Goal: Obtain resource: Obtain resource

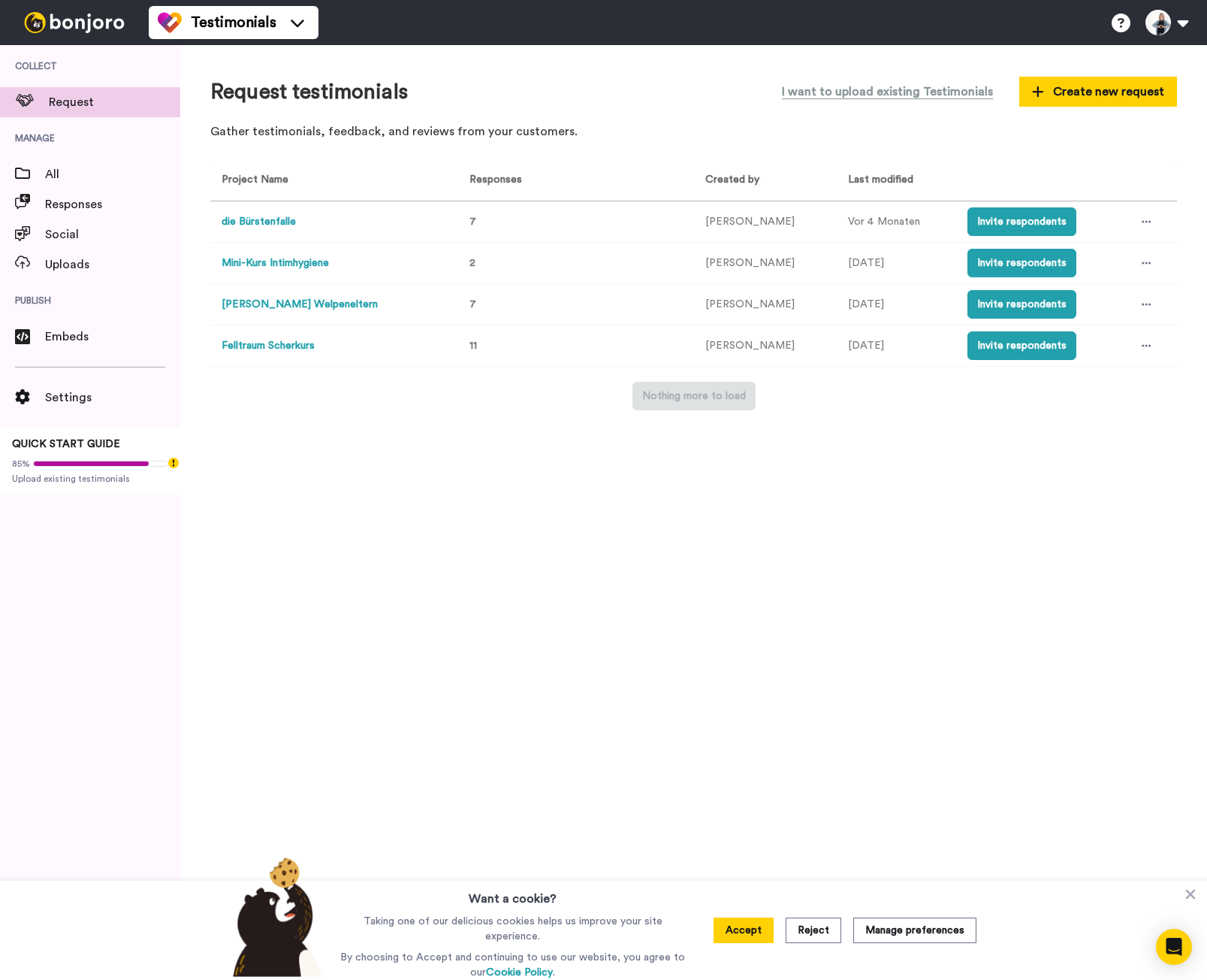
click at [258, 345] on button "Felltraum Scherkurs" at bounding box center [269, 346] width 93 height 16
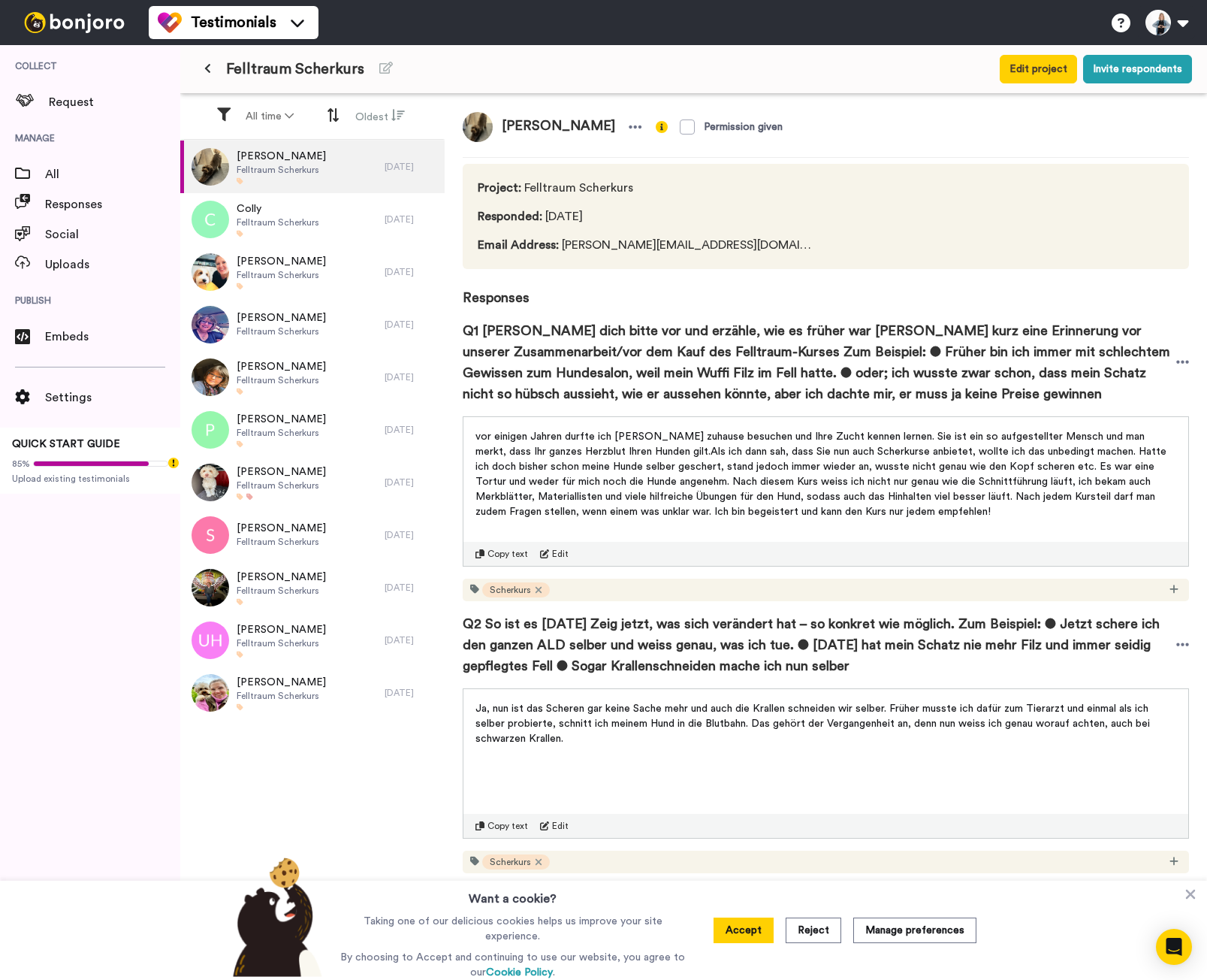
click at [635, 460] on p "vor einigen Jahren durfte ich Sabine Schweingruber zuhause besuchen und Ihre Zu…" at bounding box center [826, 474] width 701 height 90
click at [772, 465] on span "vor einigen Jahren durfte ich Sabine Schweingruber zuhause besuchen und Ihre Zu…" at bounding box center [823, 474] width 694 height 85
click at [878, 492] on span "vor einigen Jahren durfte ich Sabine Schweingruber zuhause besuchen und Ihre Zu…" at bounding box center [823, 474] width 694 height 85
click at [656, 489] on p "vor einigen Jahren durfte ich Sabine Schweingruber zuhause besuchen und Ihre Zu…" at bounding box center [826, 474] width 701 height 90
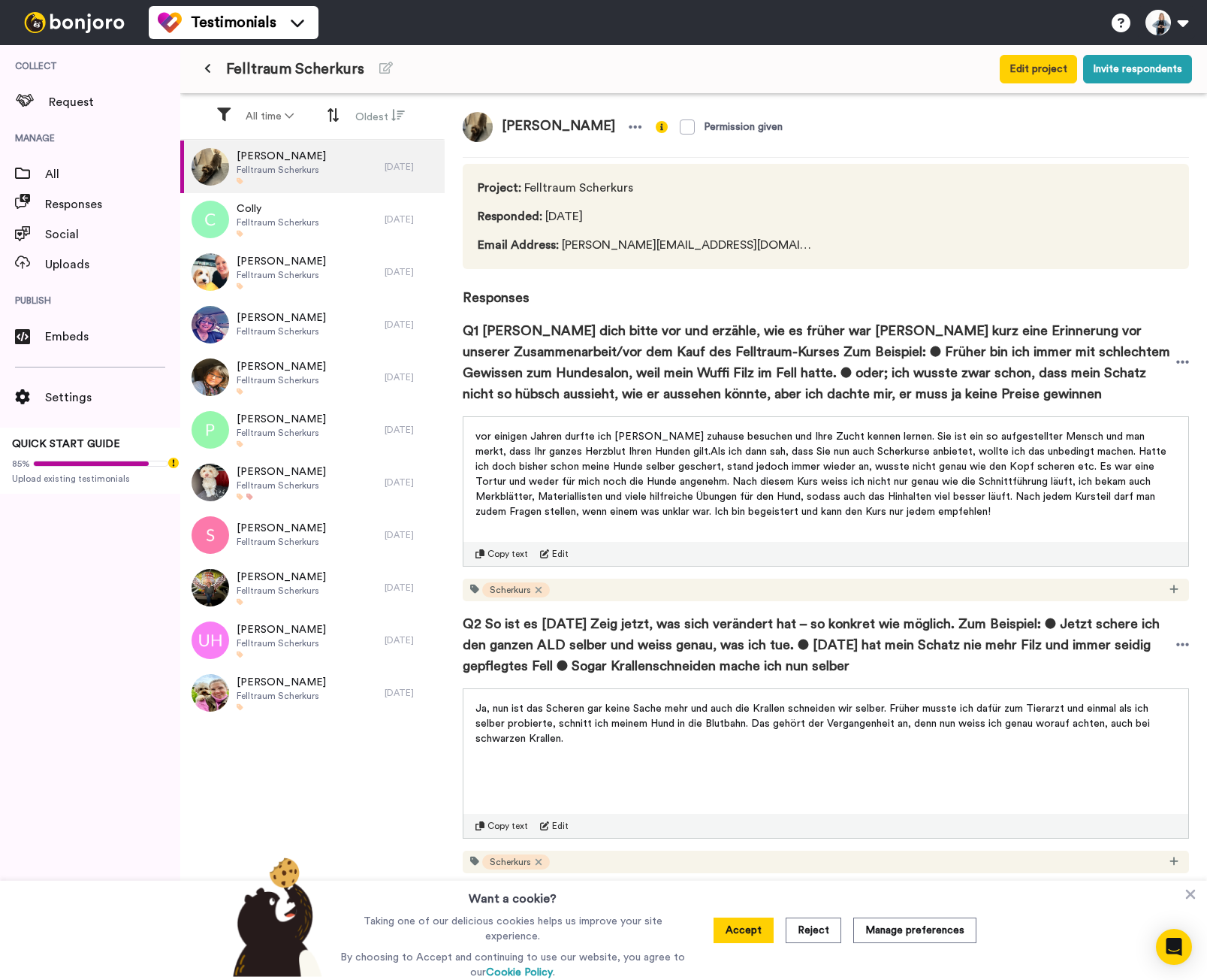
click at [508, 547] on span "Copy text" at bounding box center [508, 553] width 41 height 12
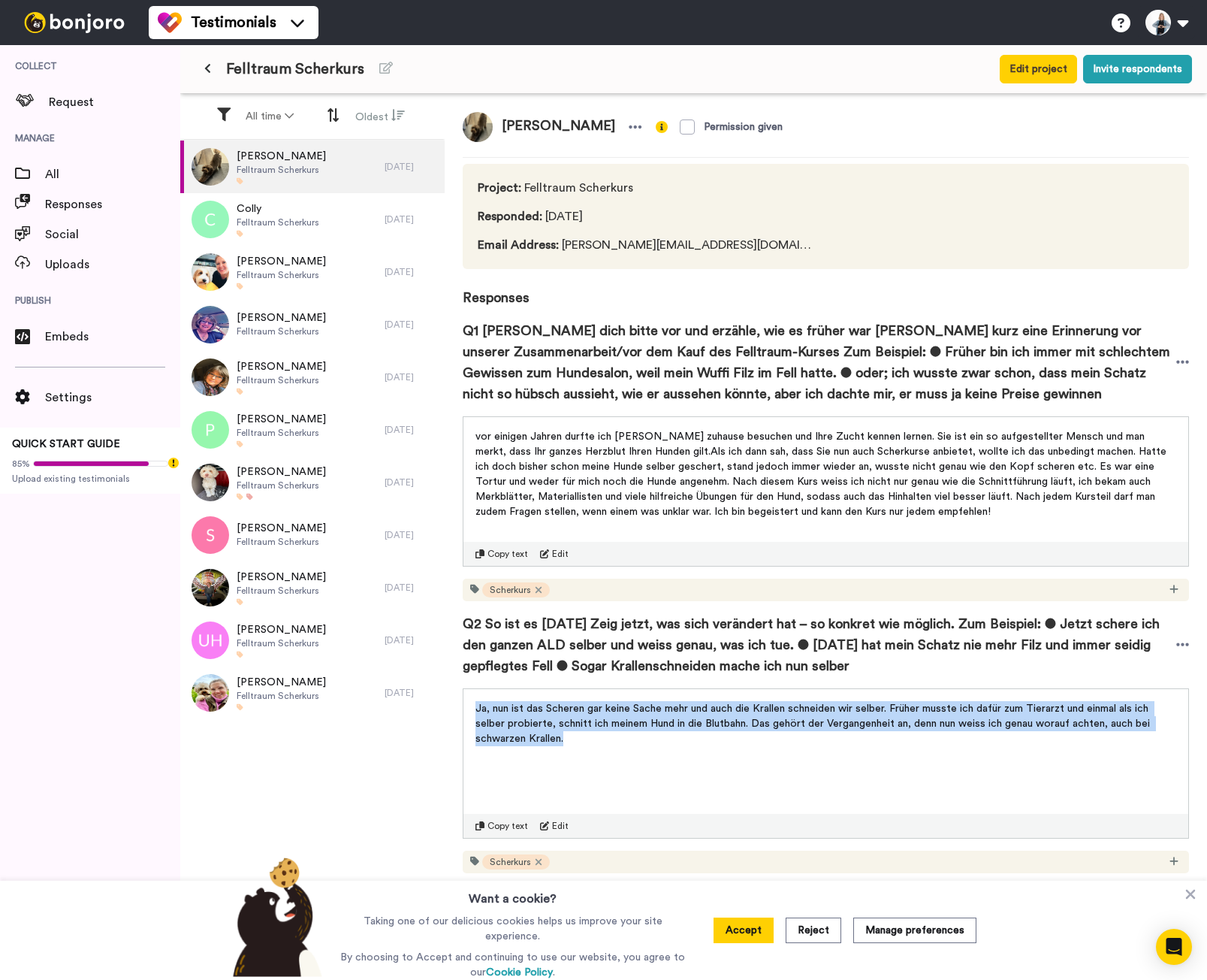
drag, startPoint x: 640, startPoint y: 756, endPoint x: 461, endPoint y: 711, distance: 184.6
click at [461, 711] on div "Caroline Alden Permission given Project : Felltraum Scherkurs Responded : Vor 1…" at bounding box center [825, 539] width 762 height 889
copy span "Ja, nun ist das Scheren gar keine Sache mehr und auch die Krallen schneiden wir…"
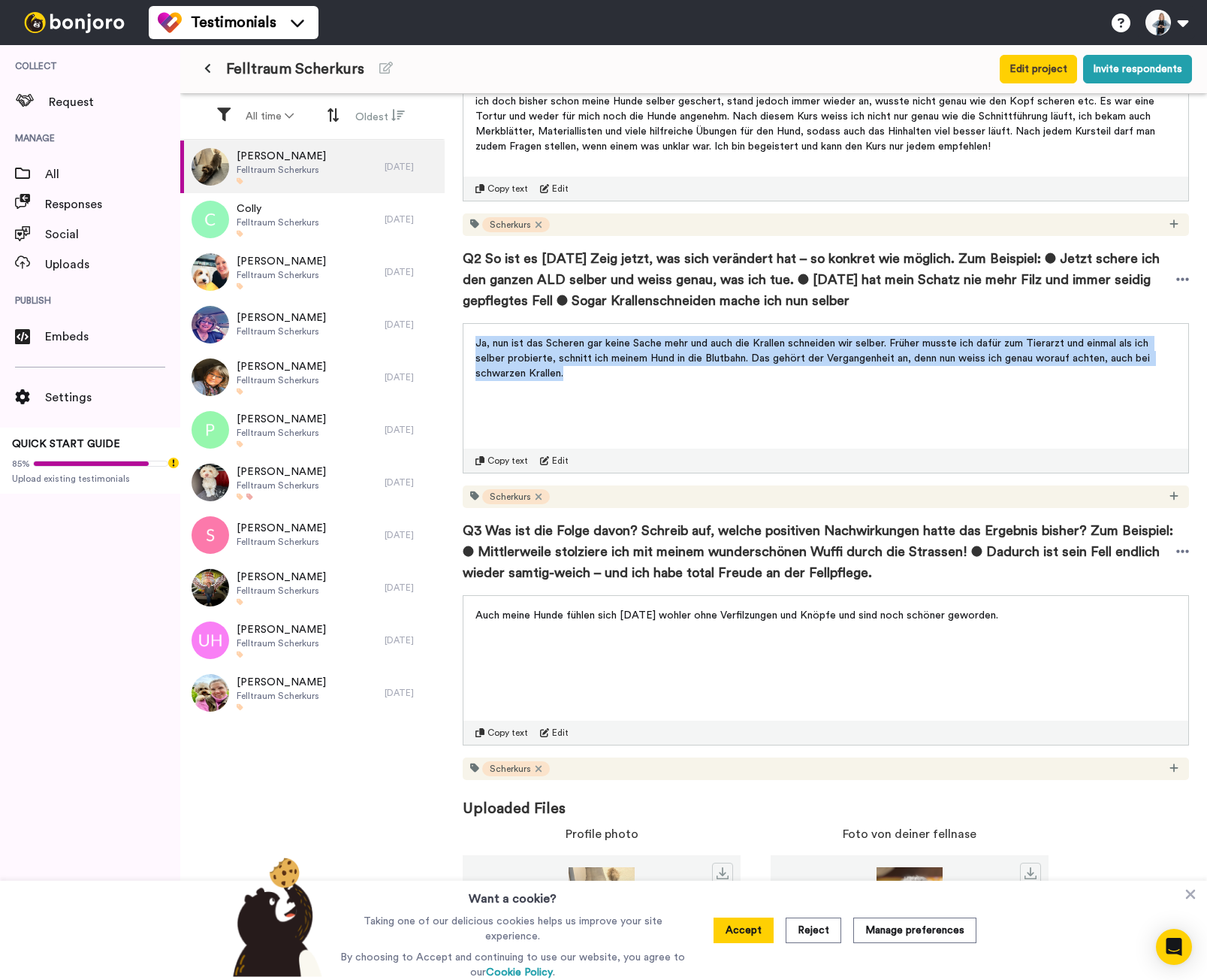
scroll to position [374, 0]
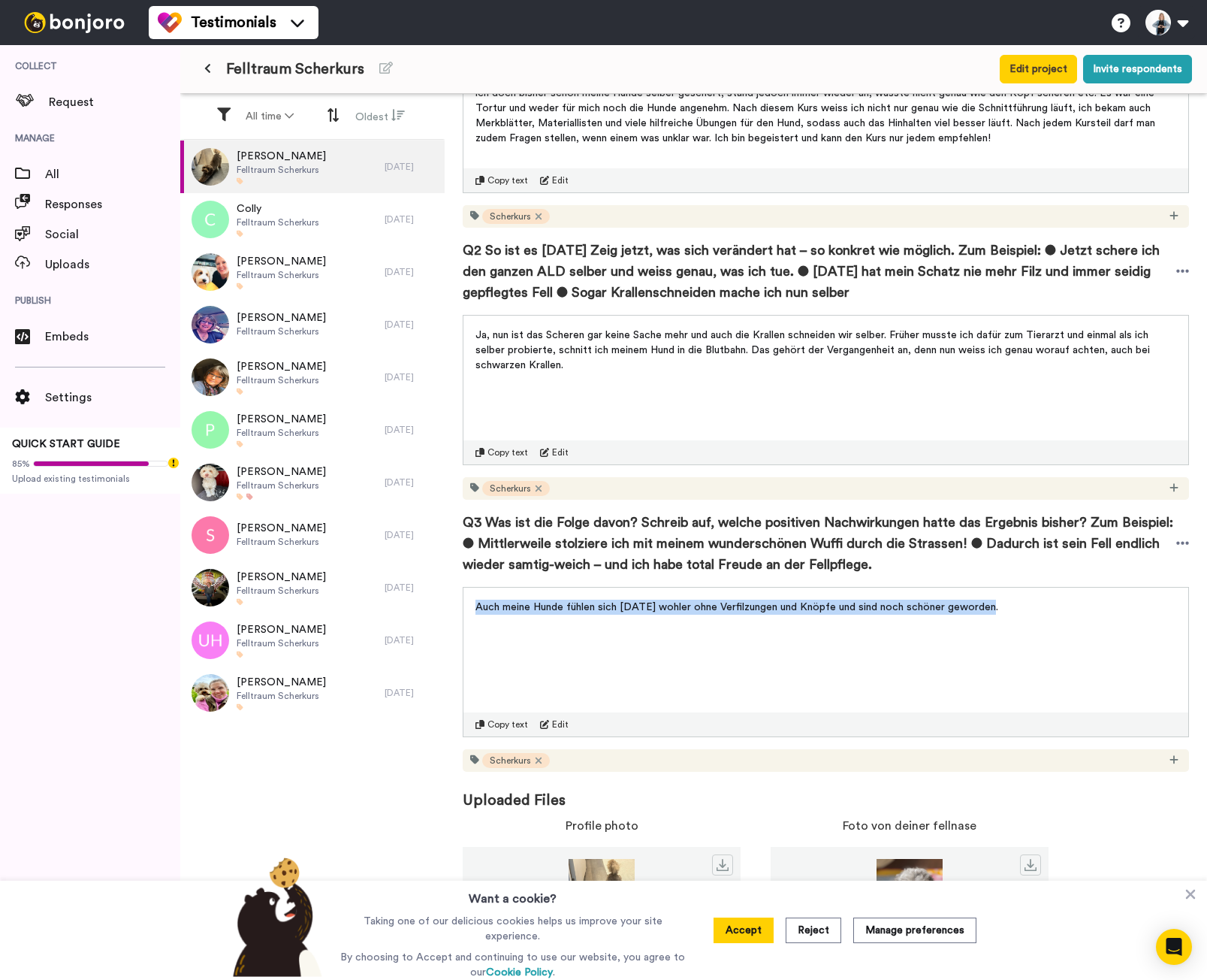
drag, startPoint x: 1017, startPoint y: 604, endPoint x: 449, endPoint y: 617, distance: 568.1
click at [451, 617] on div "Caroline Alden Permission given Project : Felltraum Scherkurs Responded : Vor 1…" at bounding box center [825, 539] width 762 height 889
copy span "Auch meine Hunde fühlen sich heute wohler ohne Verfilzungen und Knöpfe und sind…"
click at [1071, 806] on span "Uploaded Files" at bounding box center [826, 791] width 727 height 39
click at [1191, 901] on icon at bounding box center [1191, 894] width 15 height 15
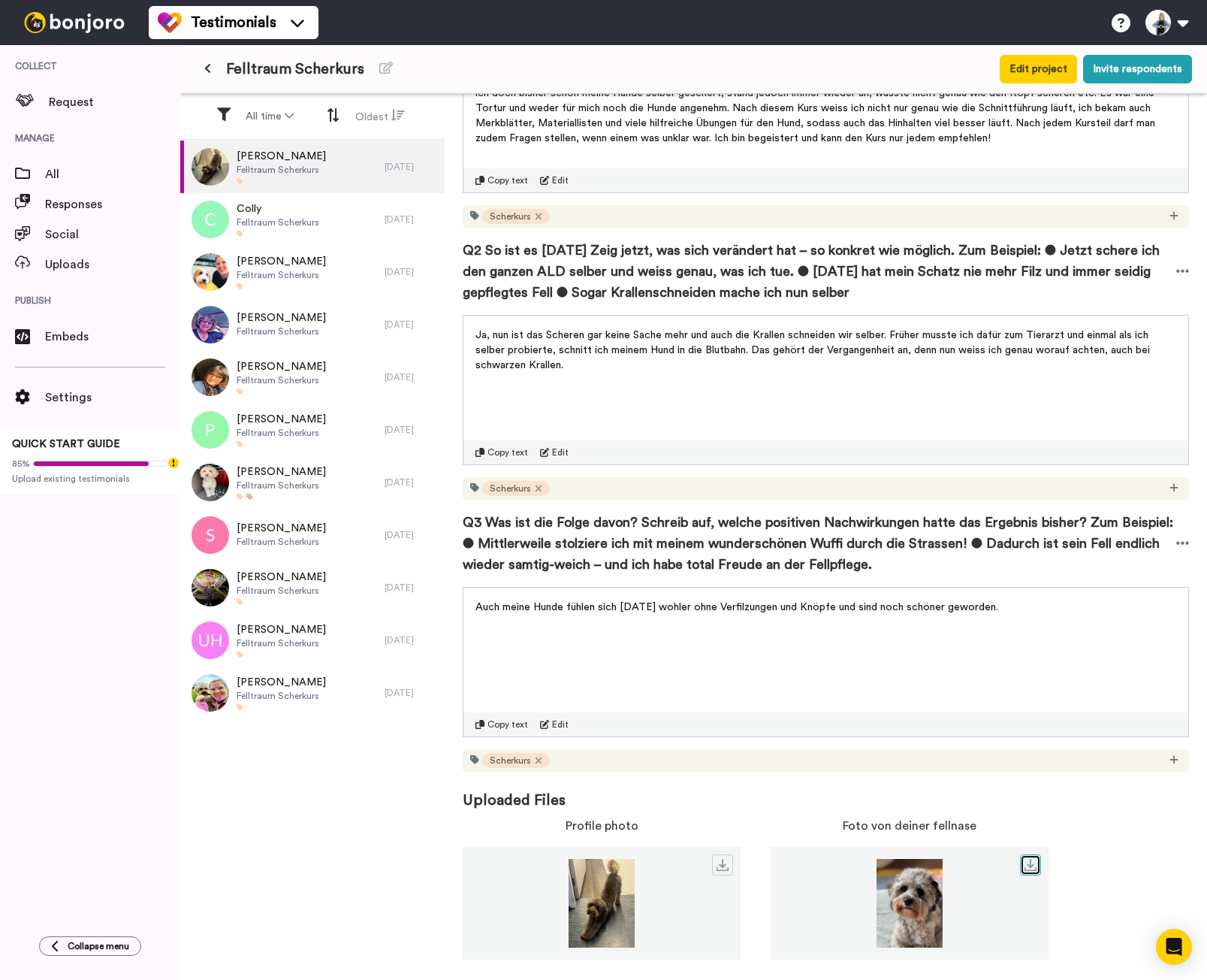
click at [1033, 866] on icon at bounding box center [1031, 865] width 12 height 12
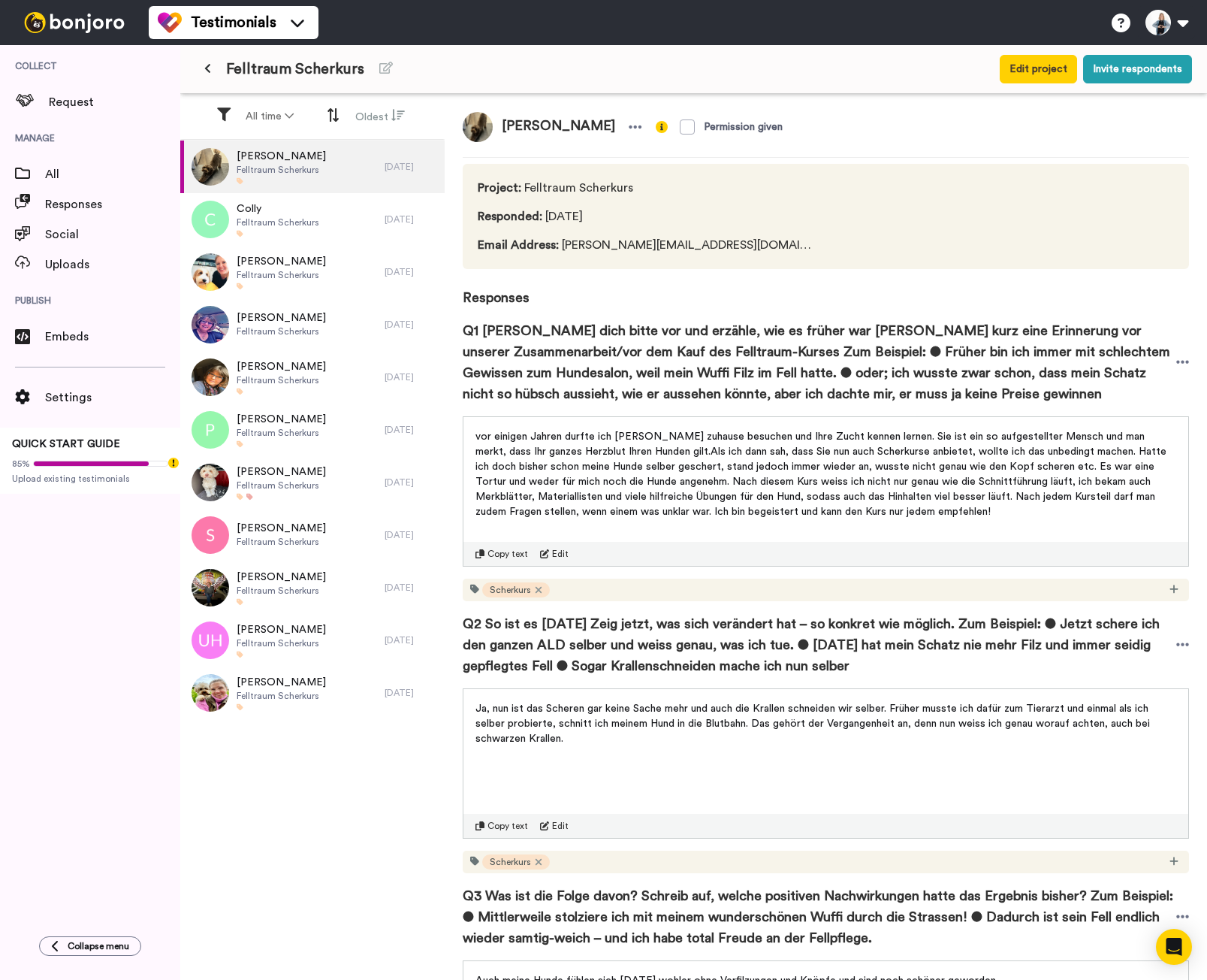
drag, startPoint x: 502, startPoint y: 124, endPoint x: 595, endPoint y: 121, distance: 93.0
click at [595, 121] on span "Caroline Alden" at bounding box center [559, 127] width 131 height 30
copy span "Caroline Alden"
click at [299, 212] on span "Colly" at bounding box center [278, 208] width 83 height 15
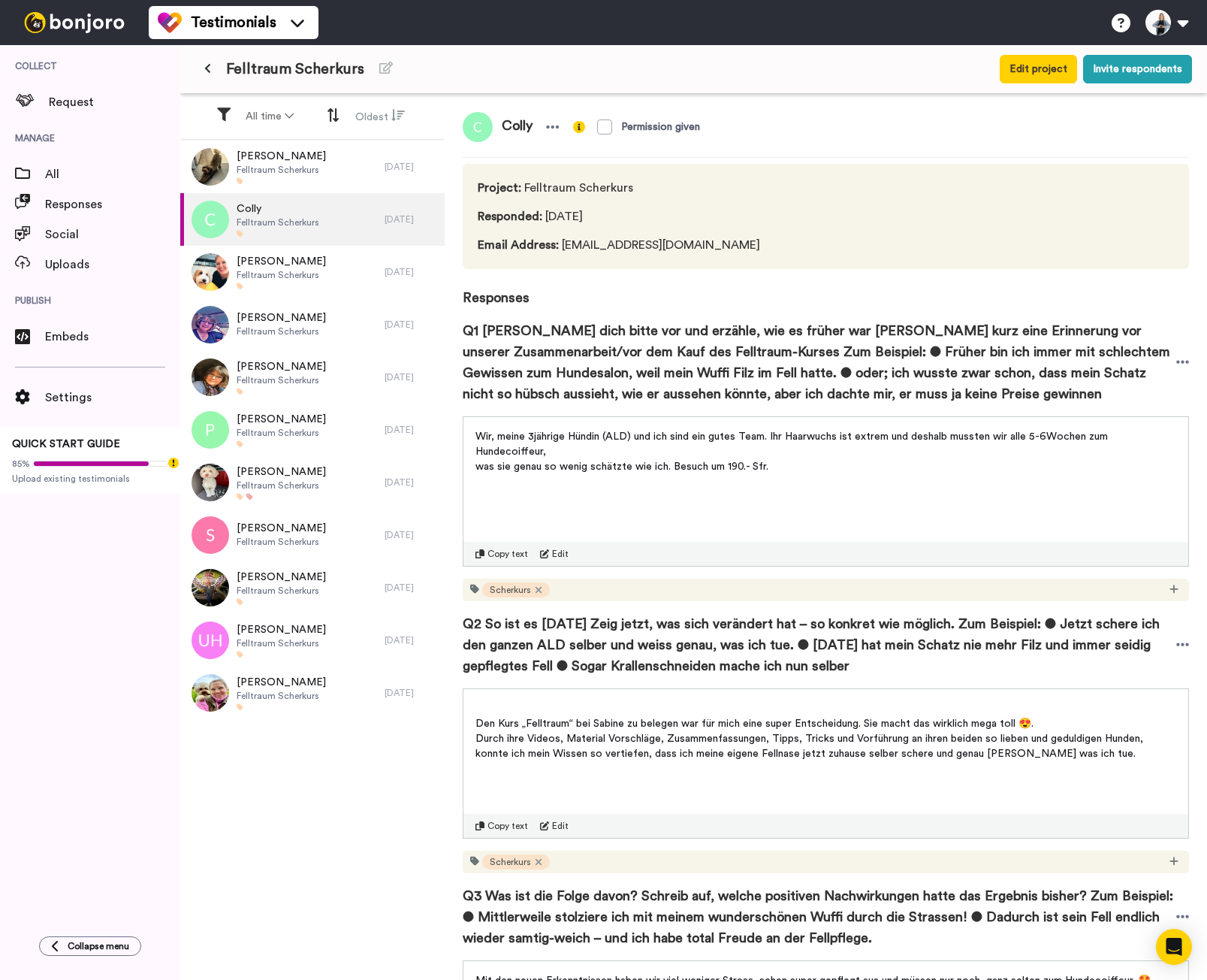
drag, startPoint x: 787, startPoint y: 472, endPoint x: 465, endPoint y: 436, distance: 324.0
click at [465, 436] on div "Wir, meine 3jährige Hündin (ALD) und ich sind ein gutes Team. Ihr Haarwuchs ist…" at bounding box center [826, 447] width 725 height 60
copy div "Wir, meine 3jährige Hündin (ALD) und ich sind ein gutes Team. Ihr Haarwuchs ist…"
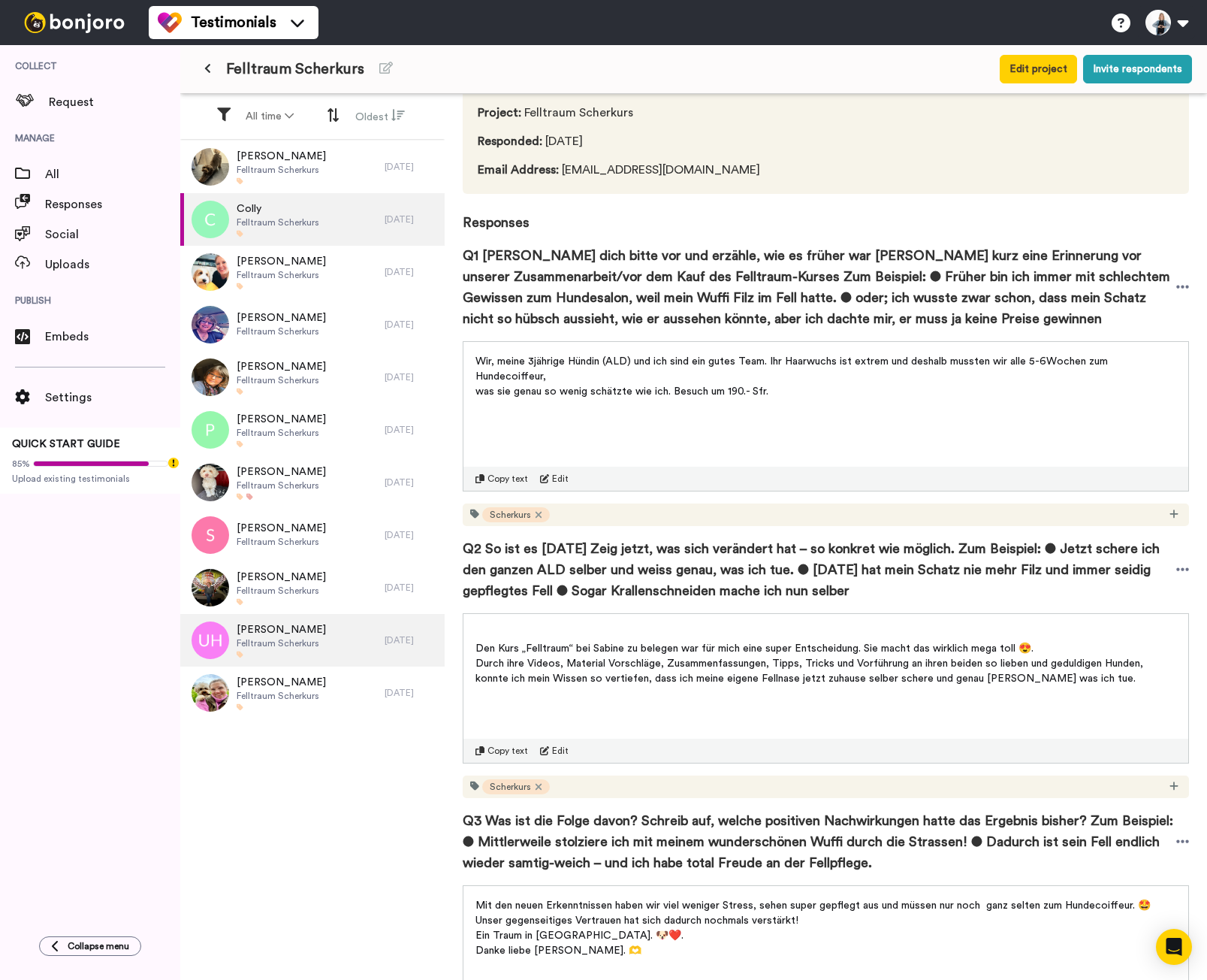
drag, startPoint x: 1058, startPoint y: 680, endPoint x: 431, endPoint y: 639, distance: 628.3
click at [431, 639] on div "All time Oldest Caroline Alden Felltraum Scherkurs Vor 1 Jahr Colly Felltraum S…" at bounding box center [694, 561] width 1027 height 935
click at [578, 629] on p "﻿" at bounding box center [826, 633] width 701 height 15
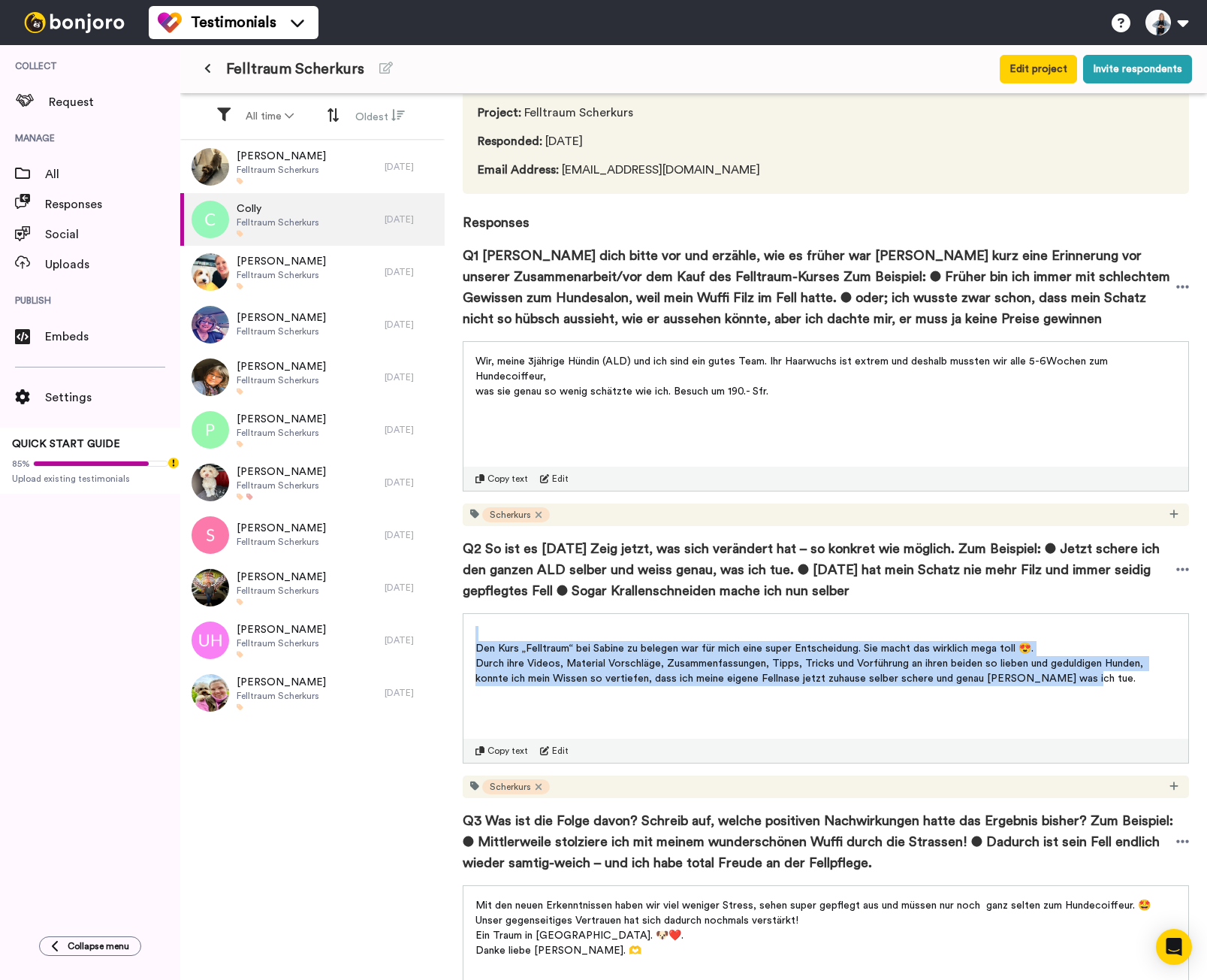
drag, startPoint x: 484, startPoint y: 623, endPoint x: 1083, endPoint y: 680, distance: 601.7
click at [1083, 680] on div "﻿ Den Kurs „Felltraum“ bei Sabine zu belegen war für mich eine super Entscheidu…" at bounding box center [826, 667] width 725 height 105
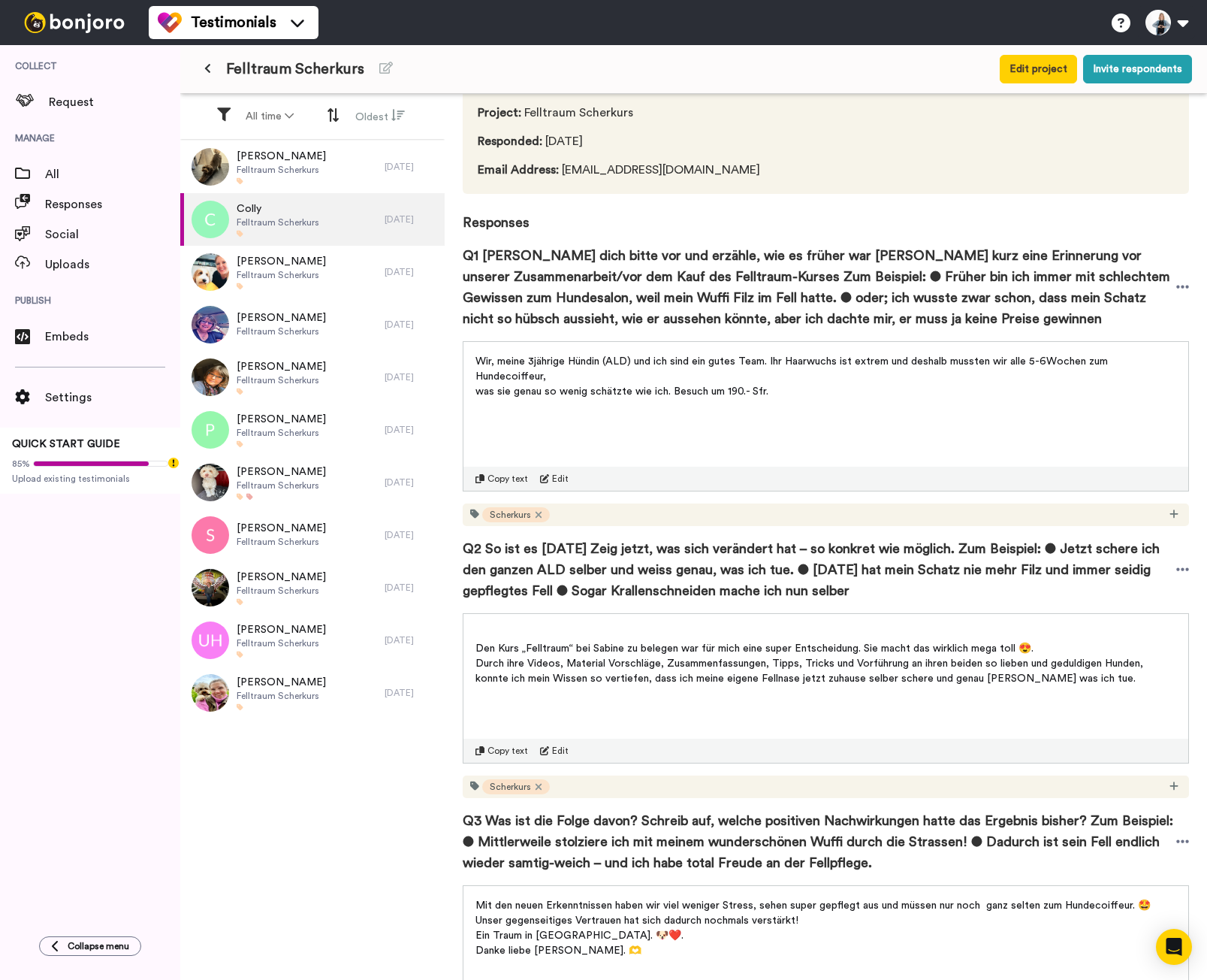
click at [508, 755] on span "Copy text" at bounding box center [508, 750] width 41 height 12
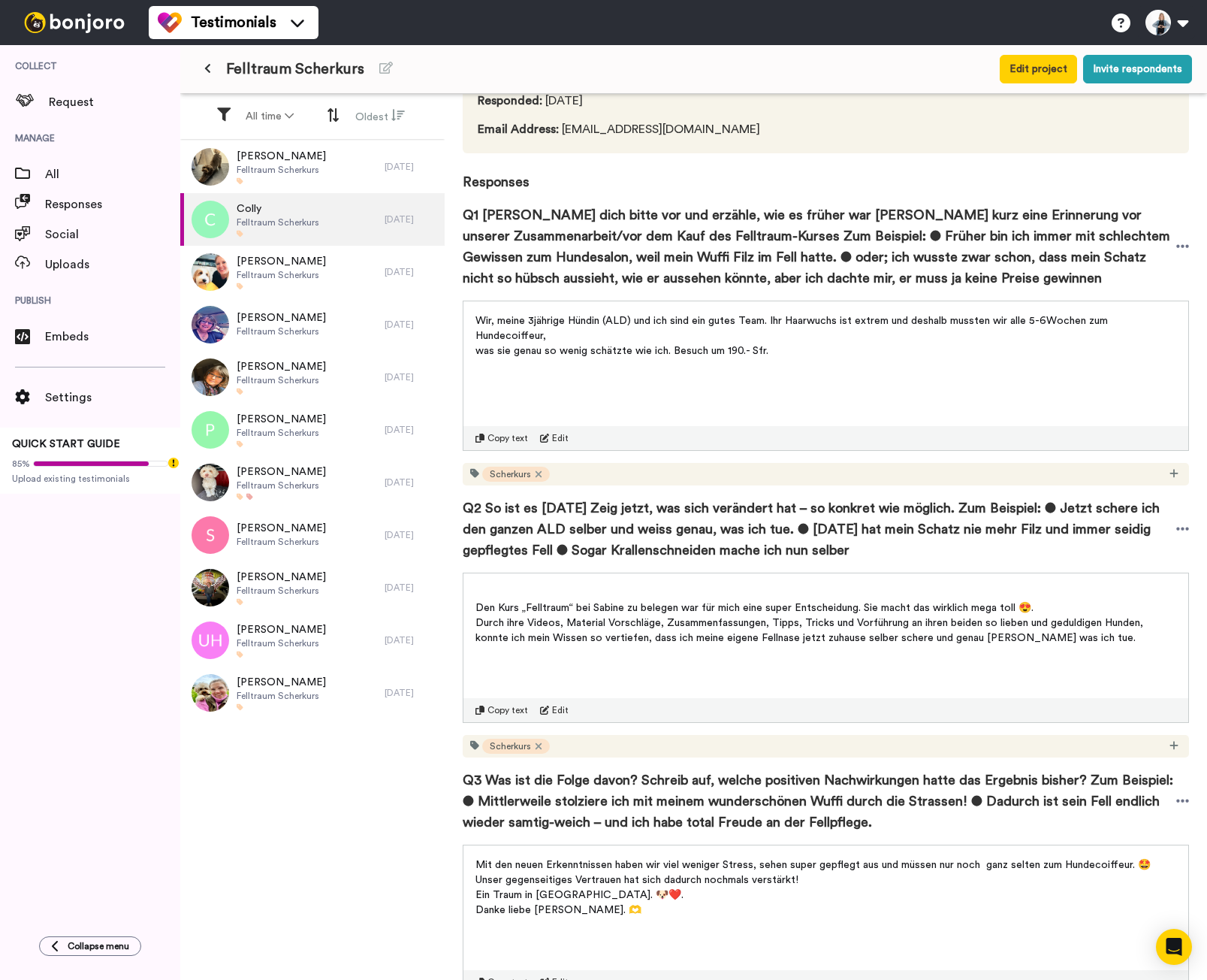
scroll to position [218, 0]
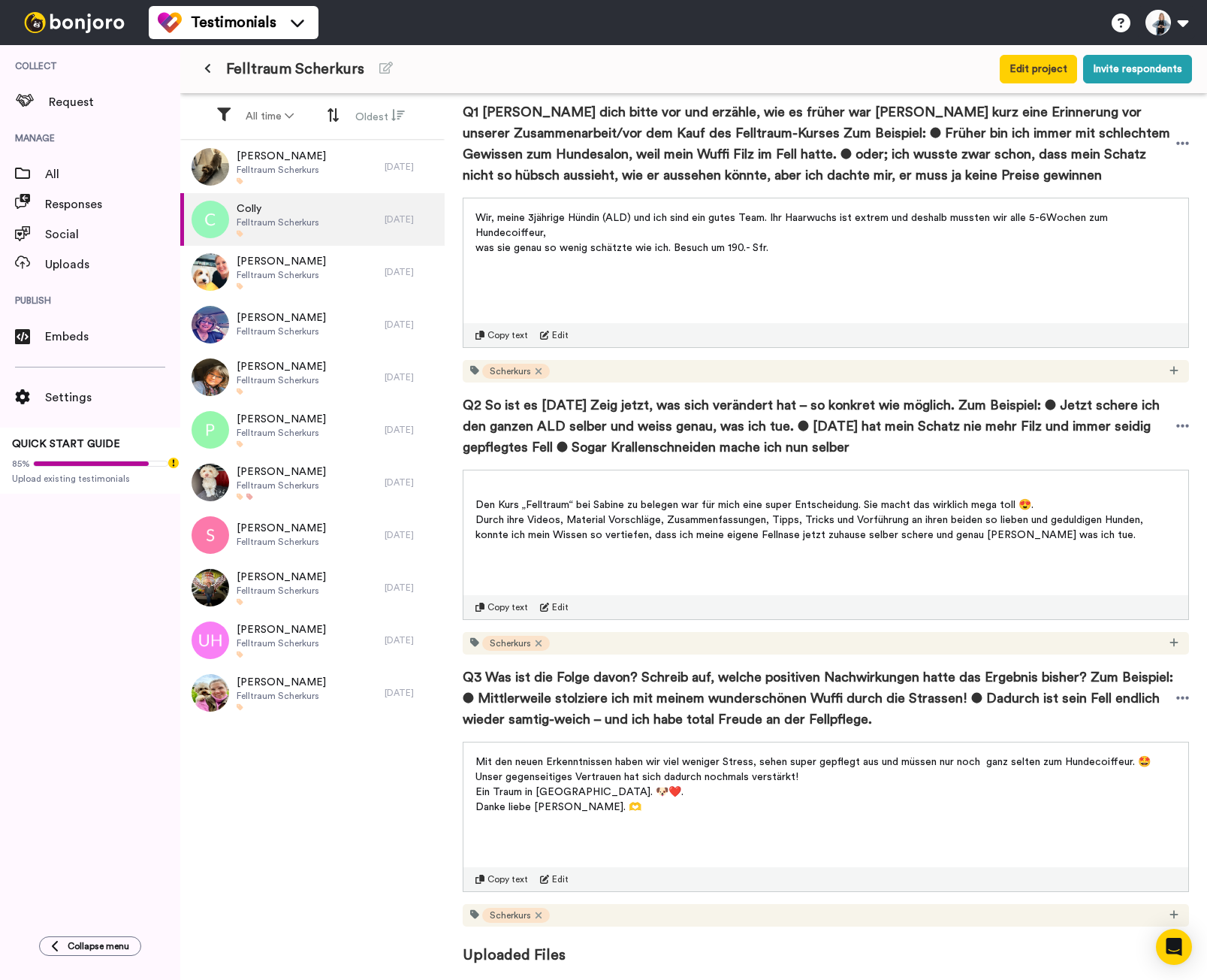
click at [505, 876] on span "Copy text" at bounding box center [508, 879] width 41 height 12
click at [281, 262] on span "Aniko Kubik" at bounding box center [281, 261] width 90 height 15
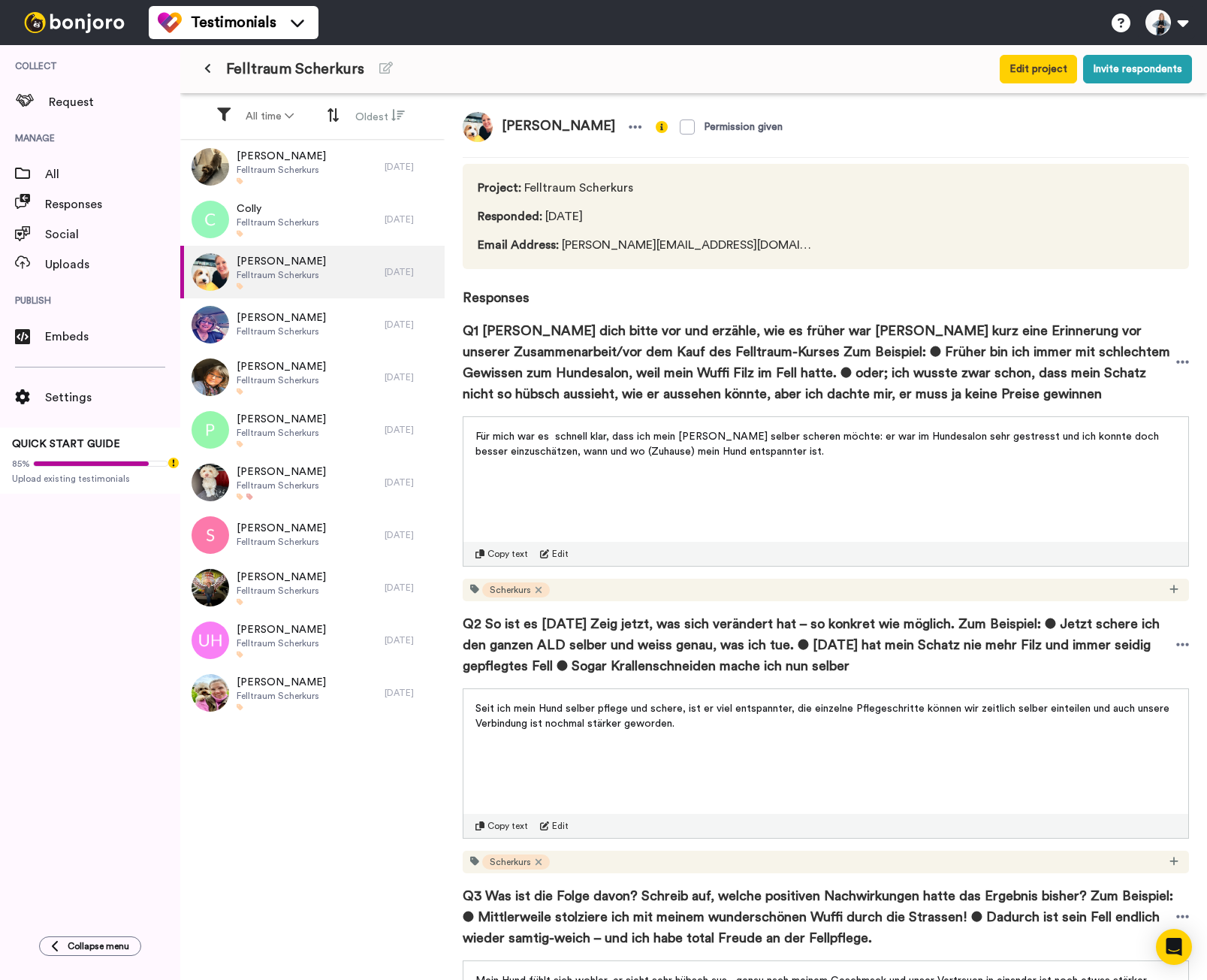
click at [504, 555] on span "Copy text" at bounding box center [508, 553] width 41 height 12
drag, startPoint x: 481, startPoint y: 831, endPoint x: 496, endPoint y: 825, distance: 16.2
click at [481, 831] on div "Copy text Edit" at bounding box center [826, 825] width 725 height 24
click at [498, 824] on span "Copy text" at bounding box center [508, 825] width 41 height 12
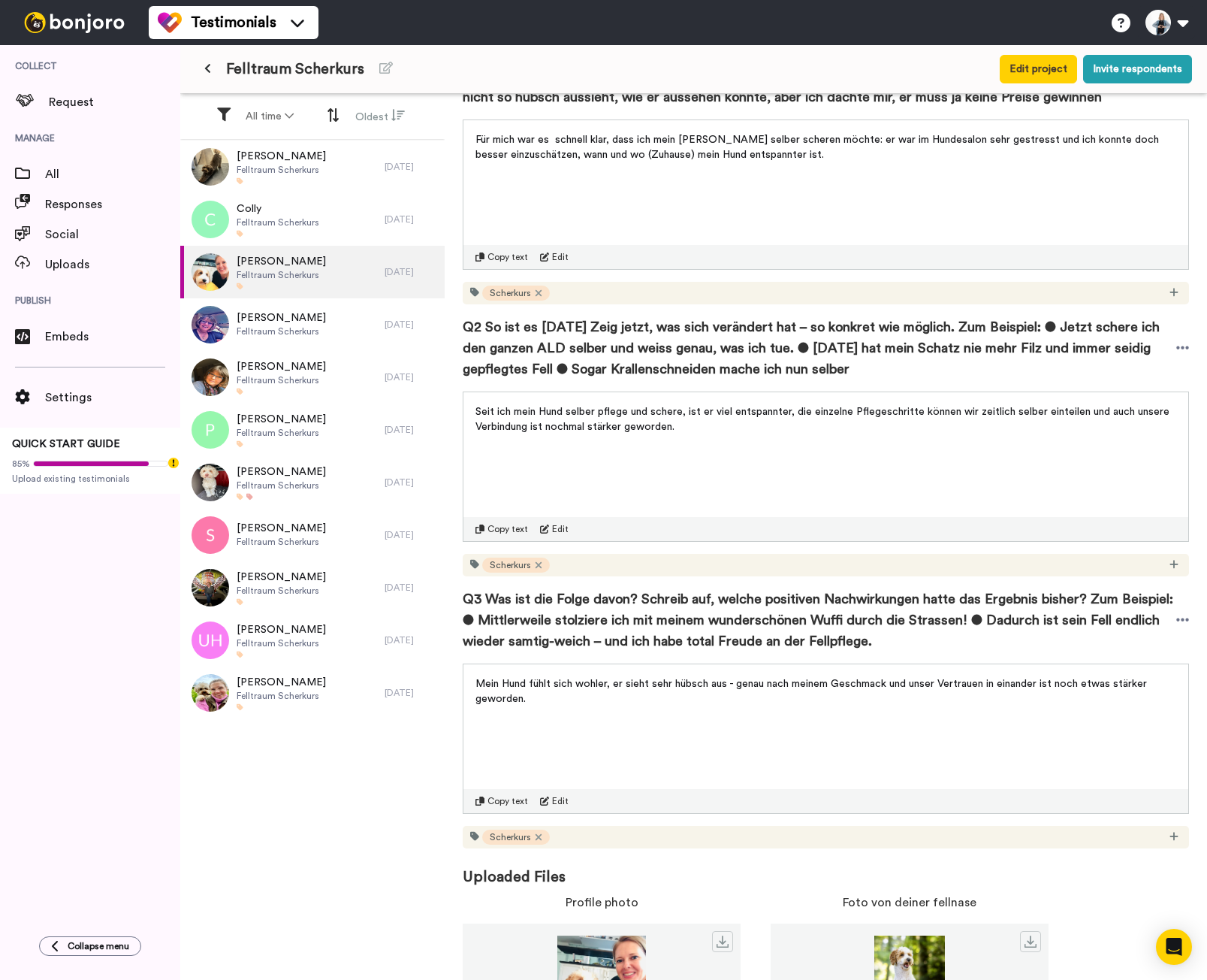
scroll to position [300, 0]
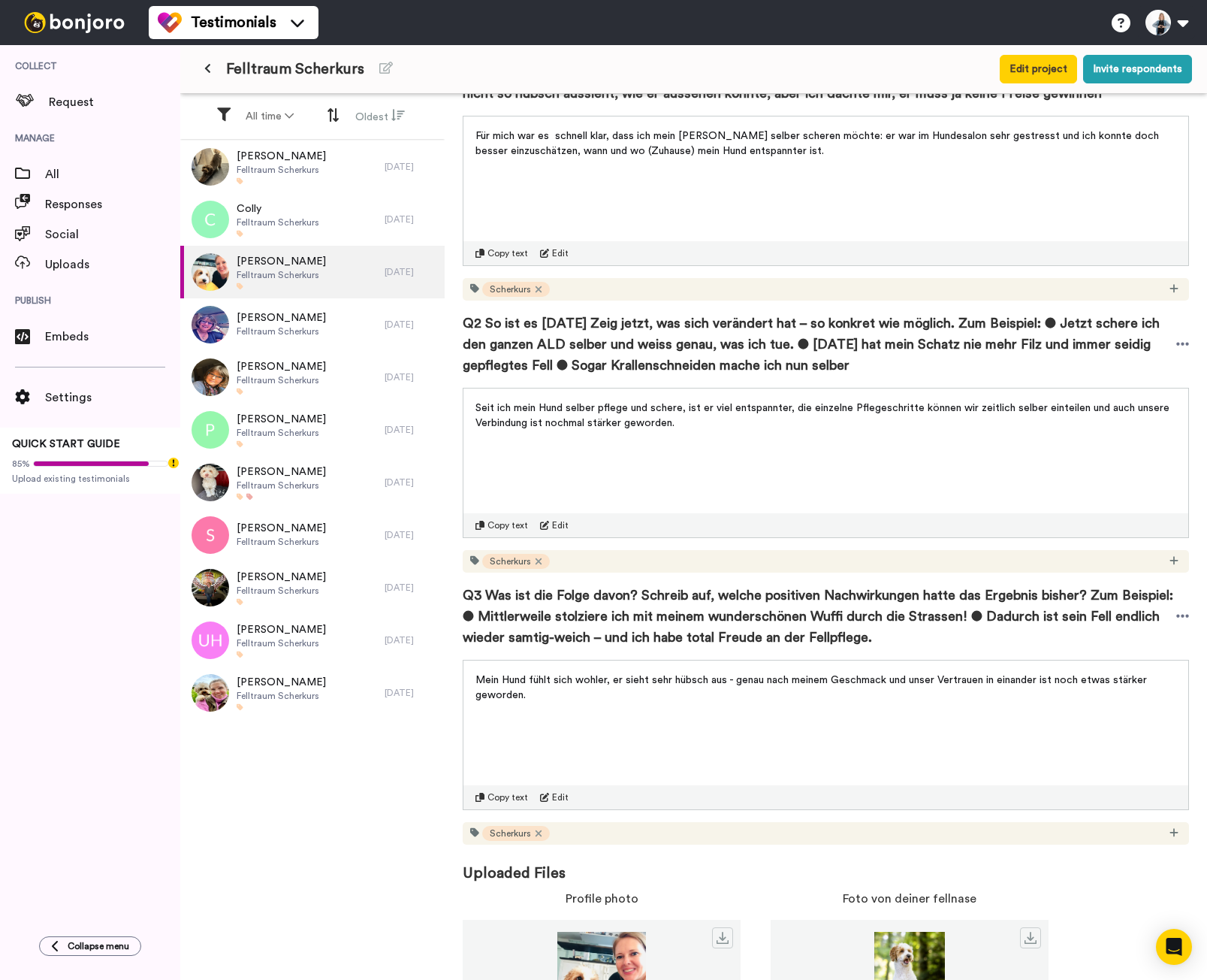
click at [487, 793] on div "Copy text" at bounding box center [502, 797] width 53 height 12
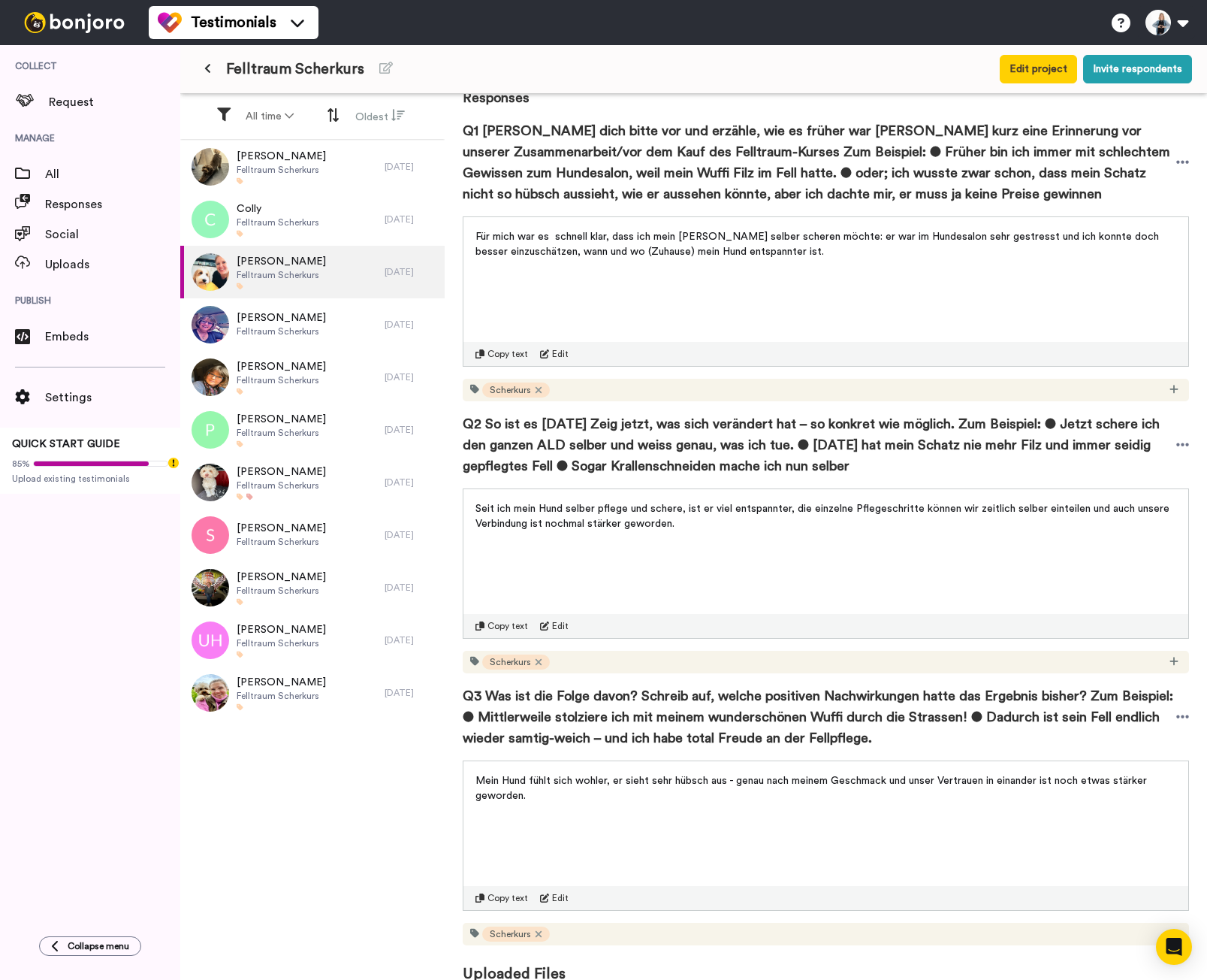
scroll to position [73, 0]
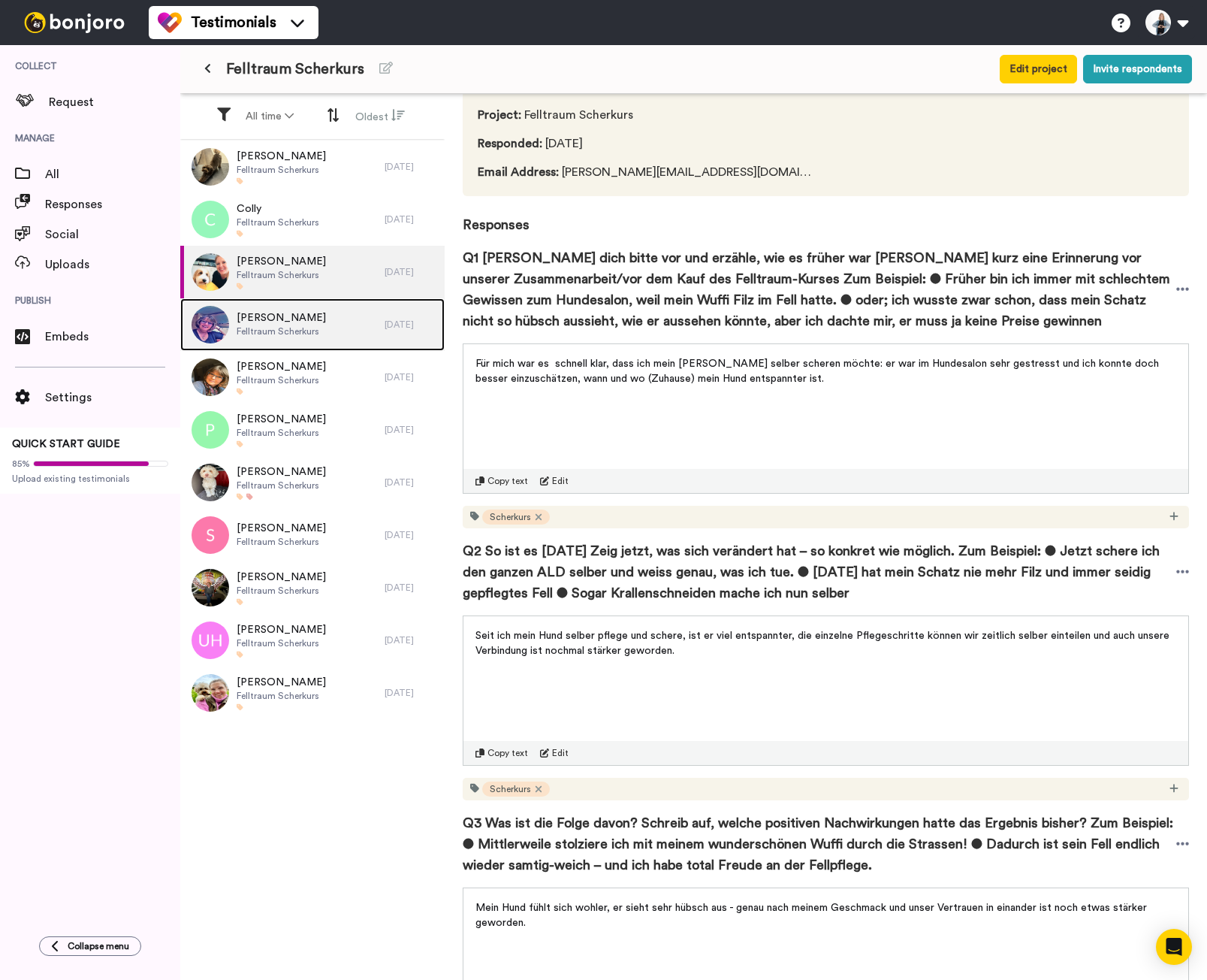
click at [245, 322] on span "Ute Sperber" at bounding box center [281, 317] width 90 height 15
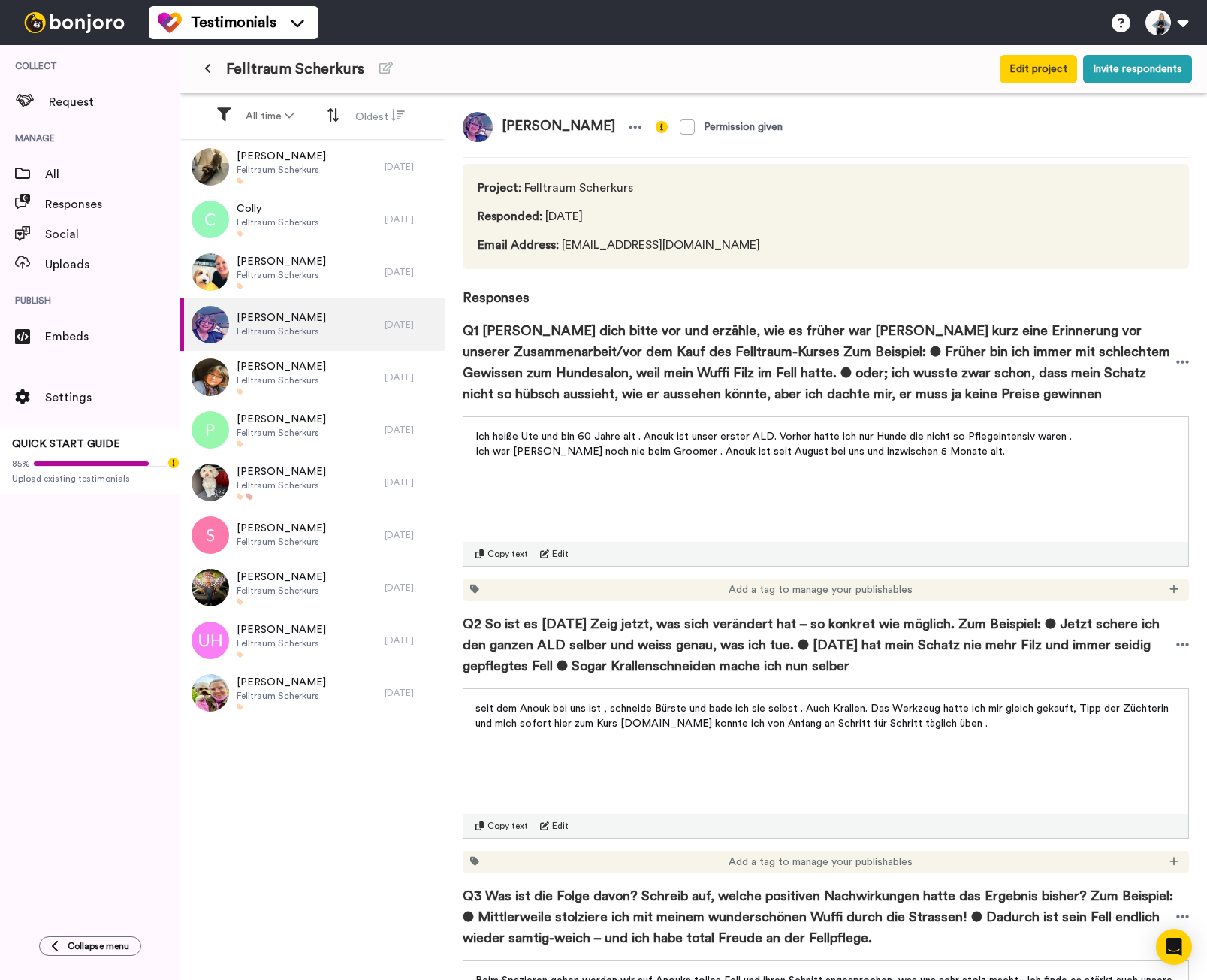
click at [504, 555] on span "Copy text" at bounding box center [508, 553] width 41 height 12
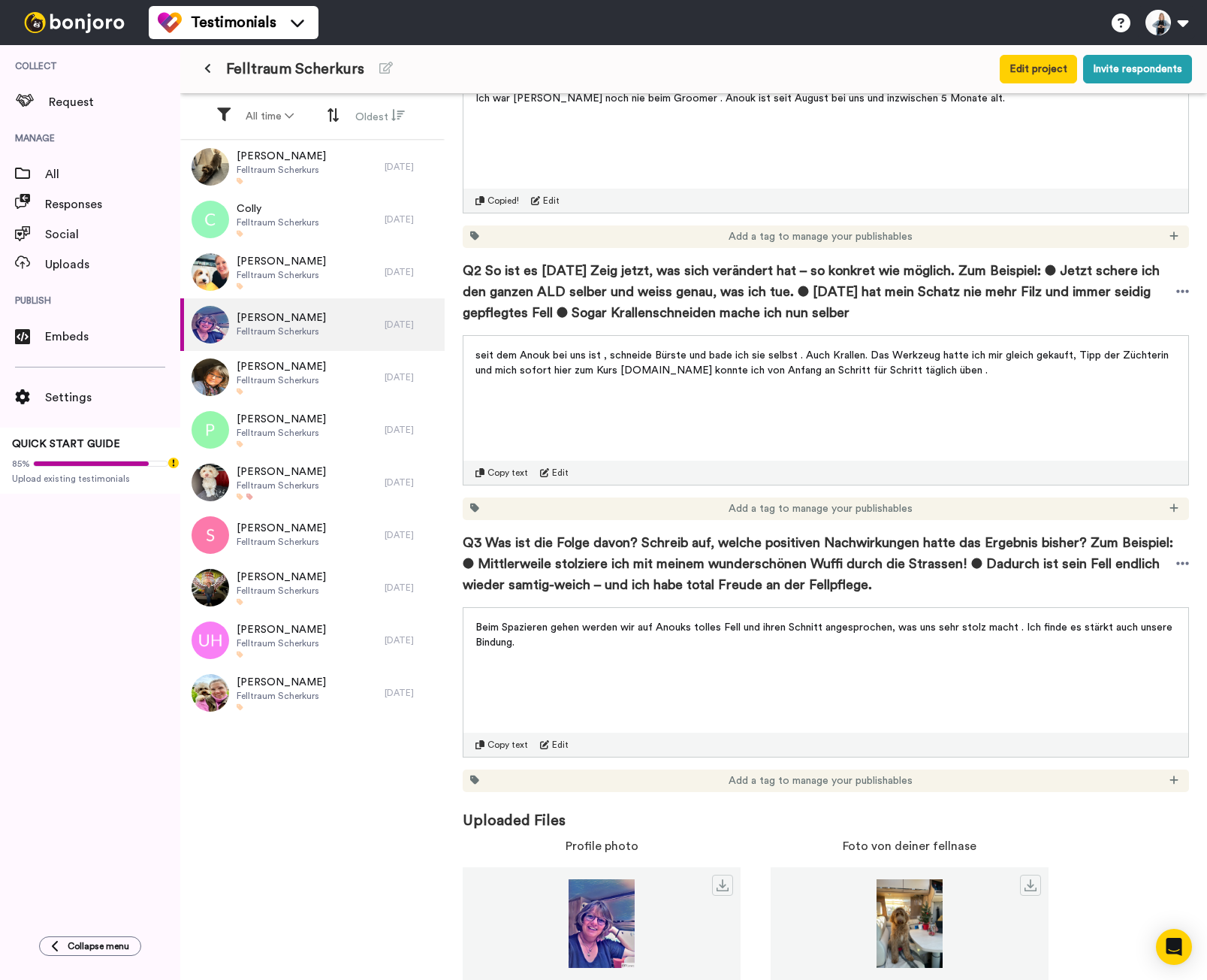
scroll to position [374, 0]
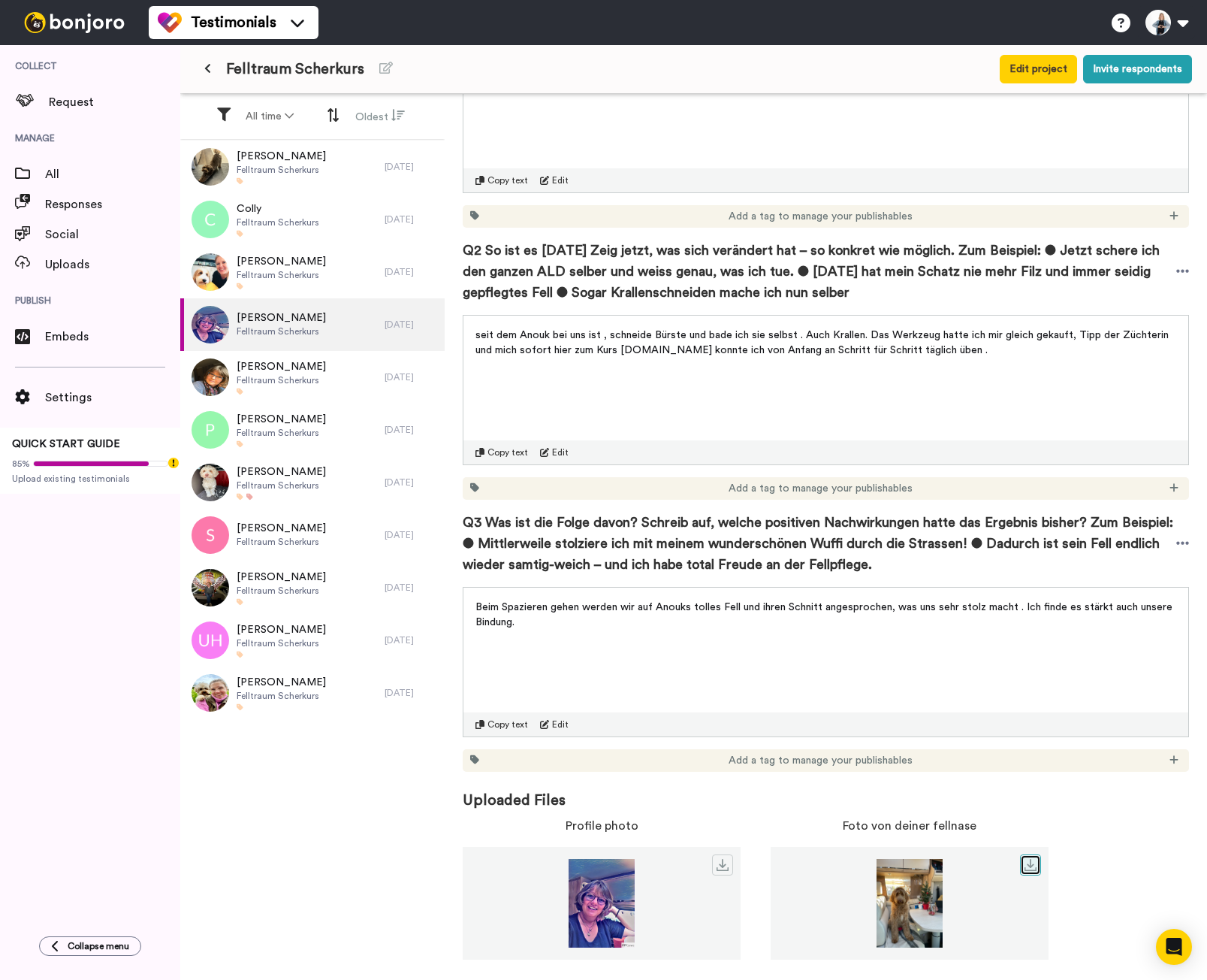
click at [1031, 871] on link at bounding box center [1031, 864] width 21 height 21
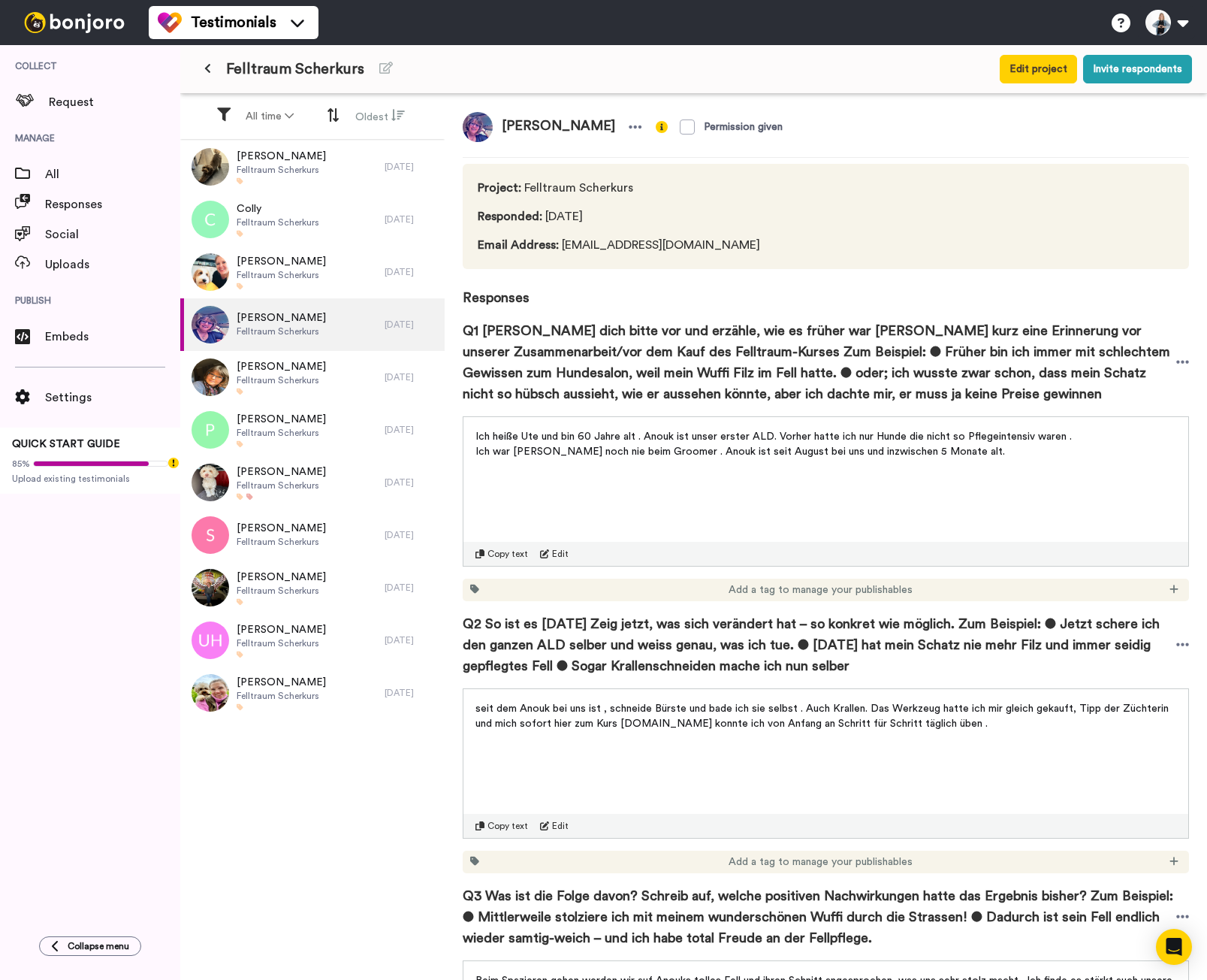
click at [500, 551] on span "Copy text" at bounding box center [508, 553] width 41 height 12
click at [490, 822] on span "Copy text" at bounding box center [508, 825] width 41 height 12
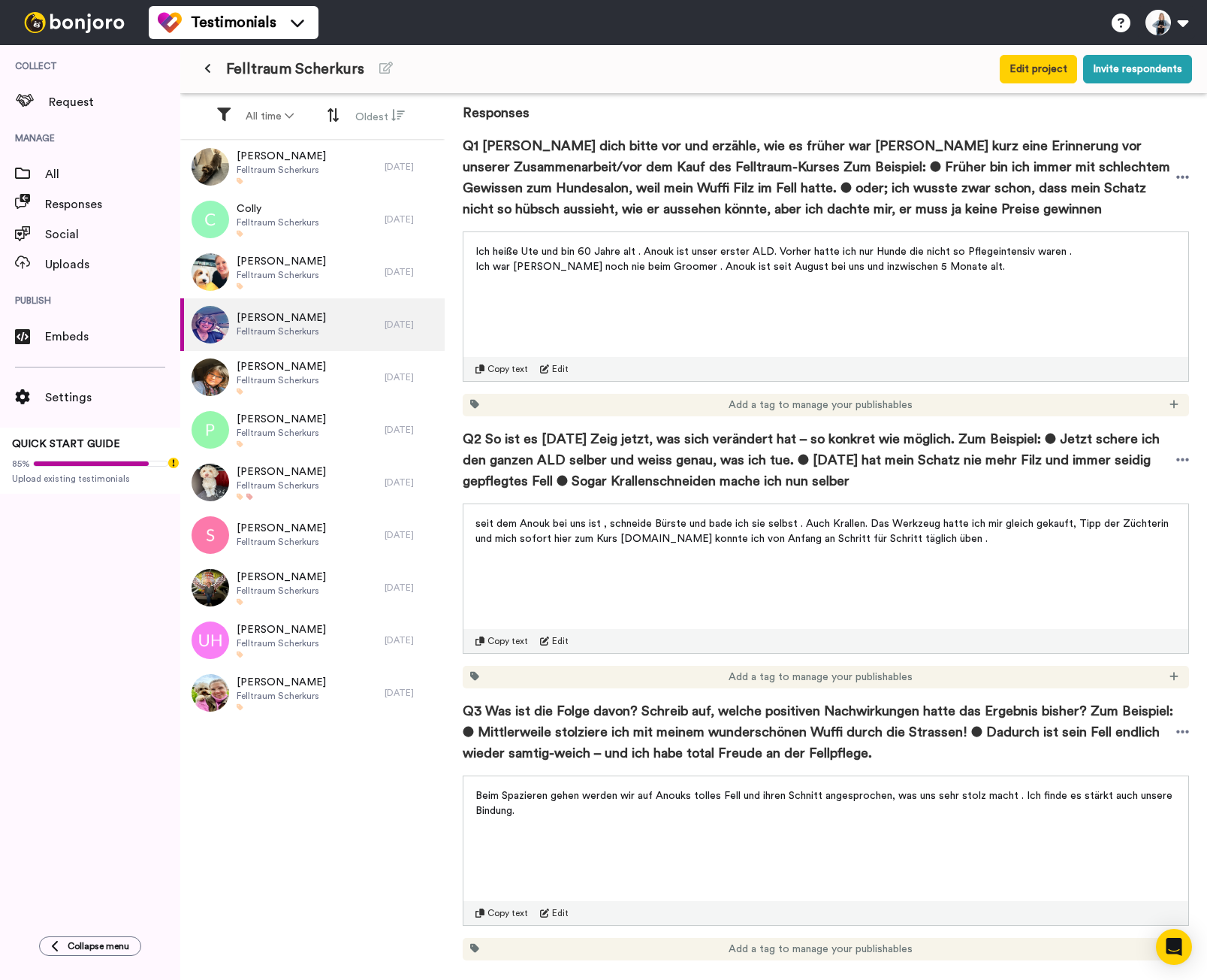
scroll to position [374, 0]
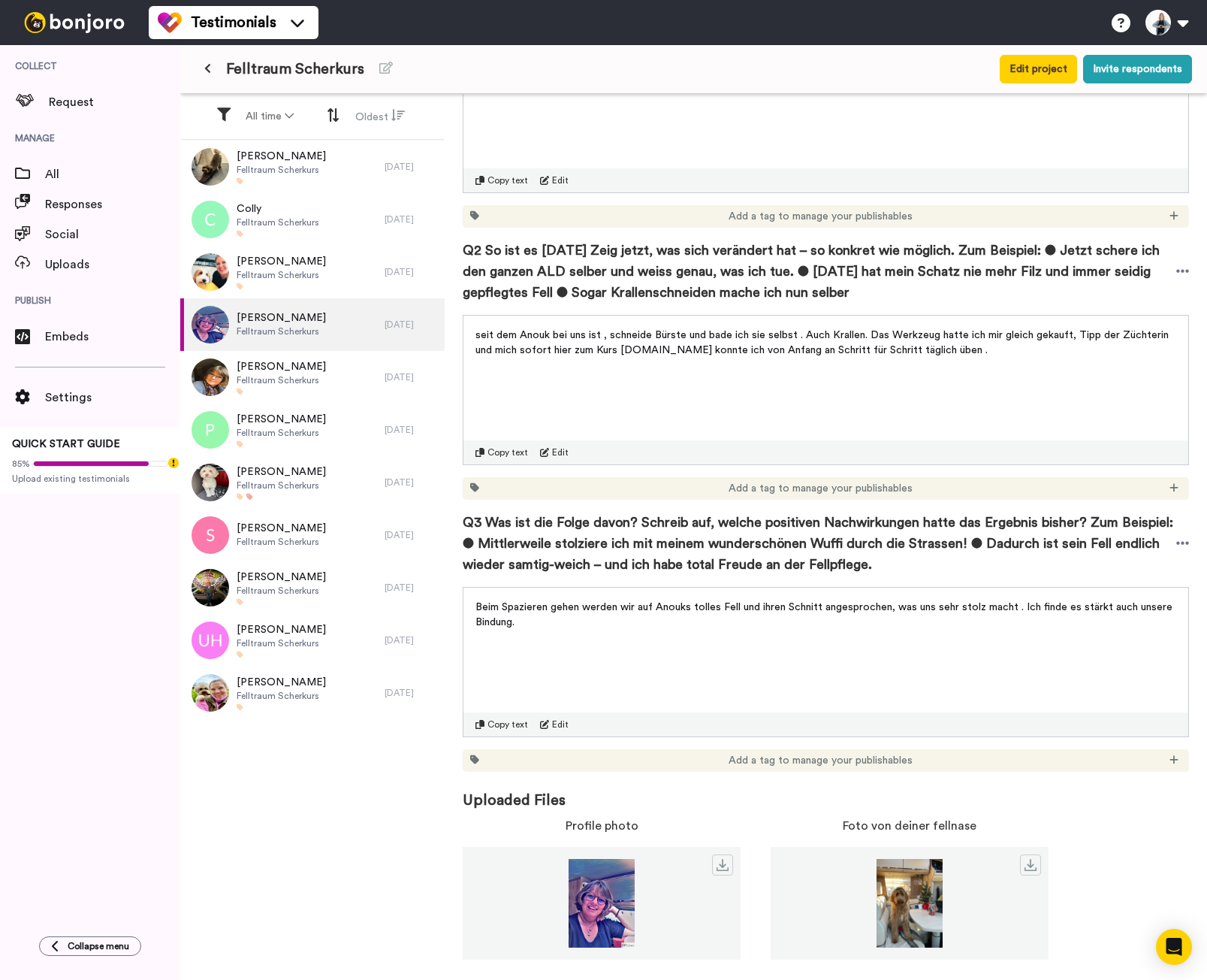
click at [501, 724] on span "Copy text" at bounding box center [508, 724] width 41 height 12
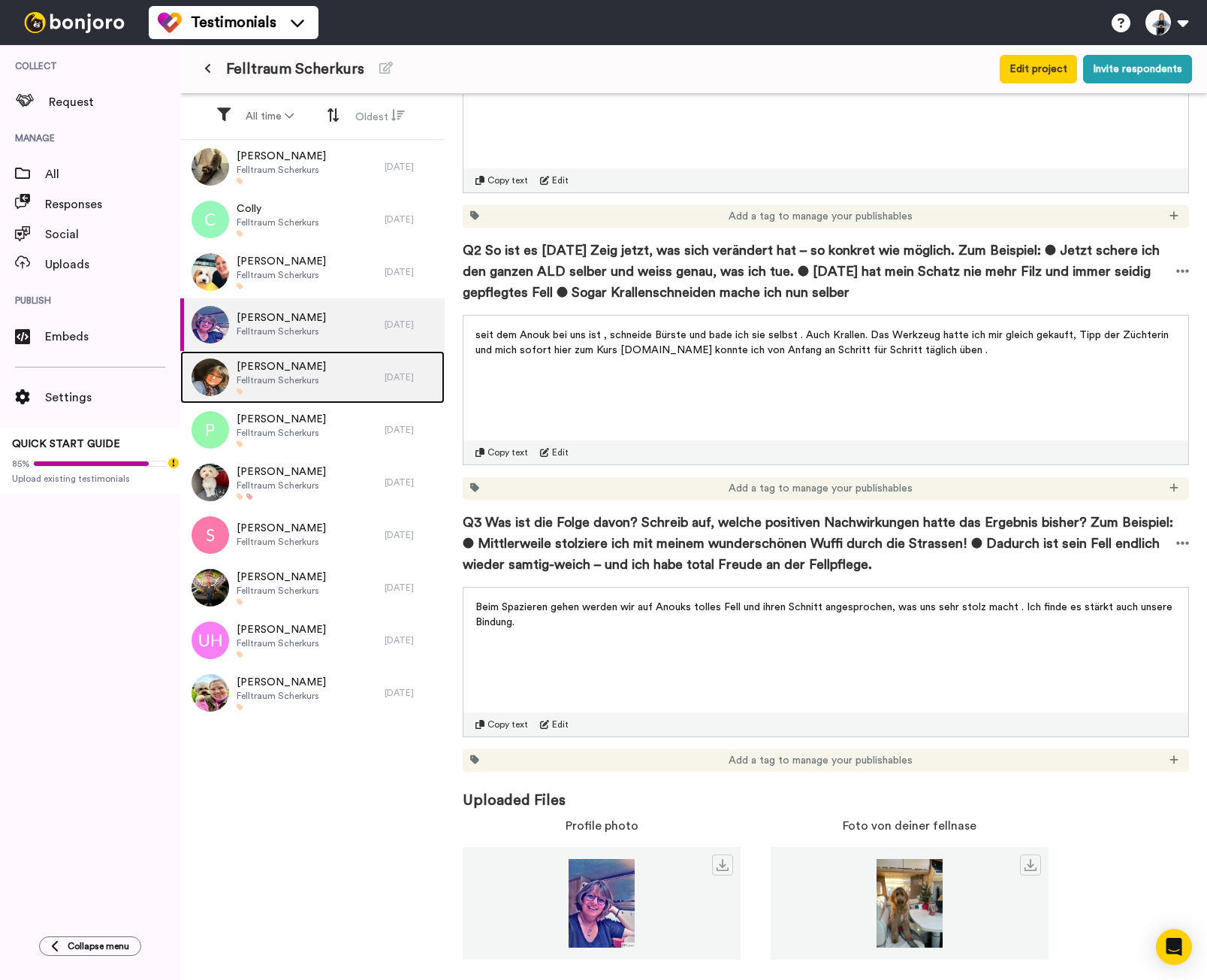
click at [281, 378] on span "Felltraum Scherkurs" at bounding box center [281, 380] width 90 height 12
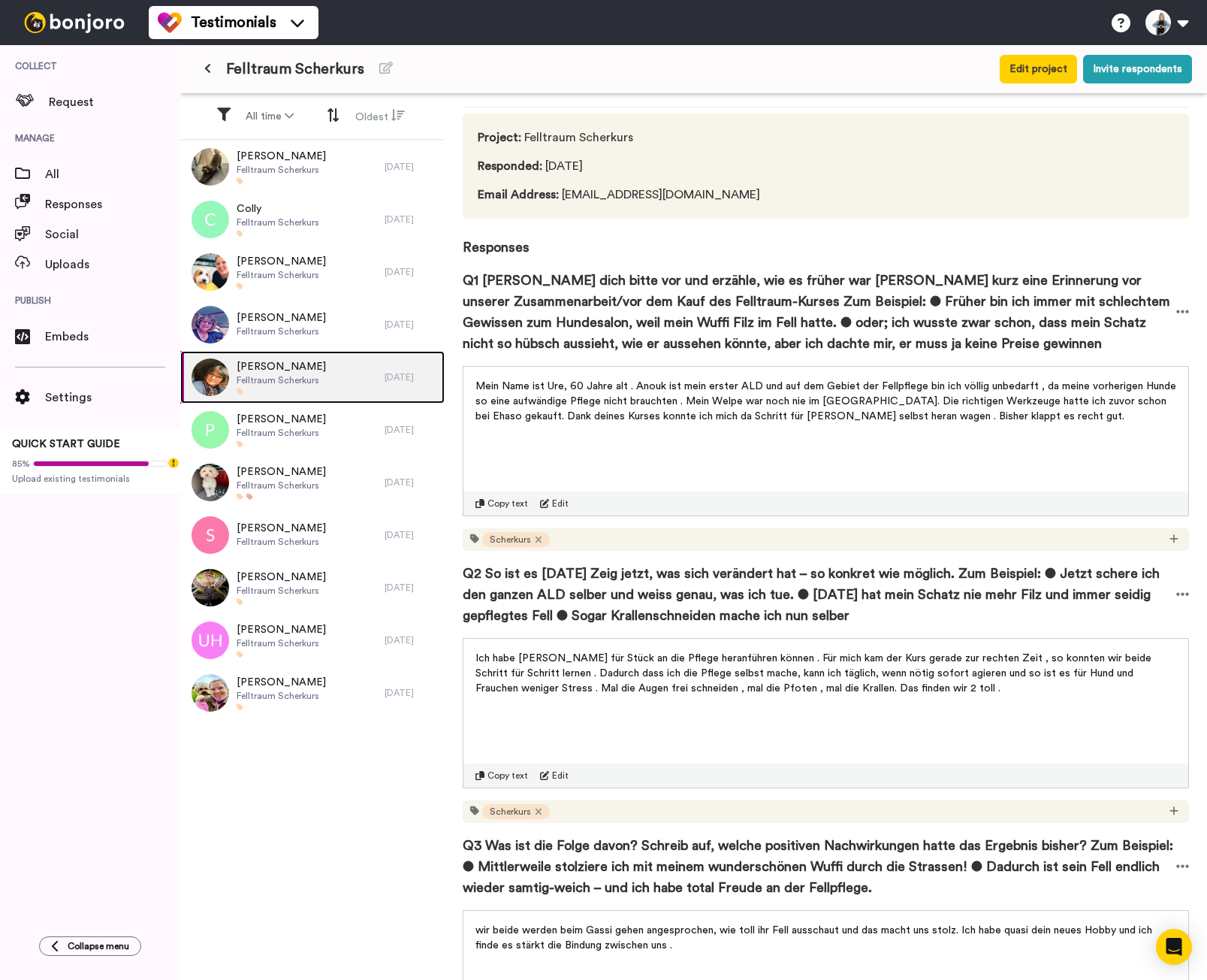
scroll to position [75, 0]
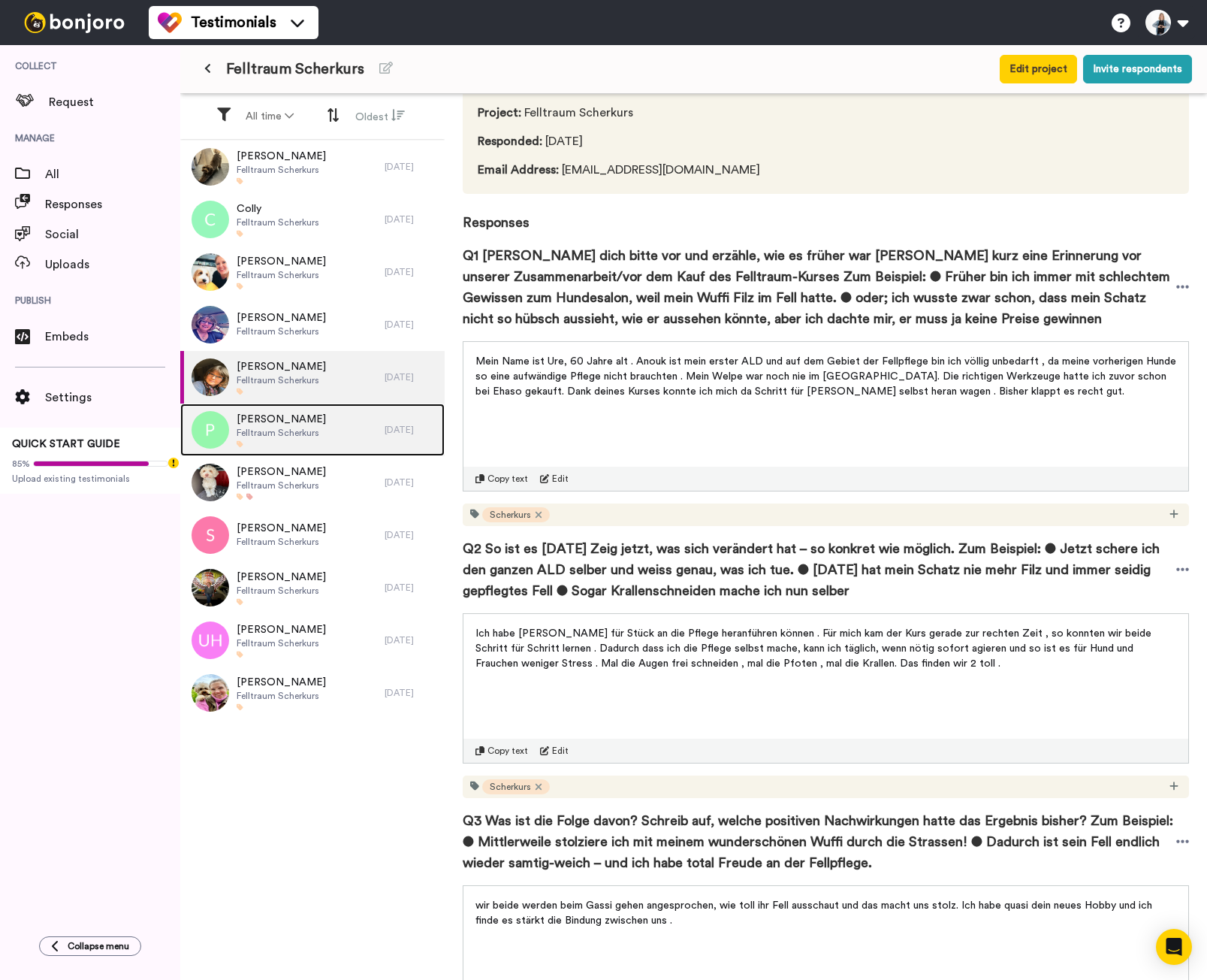
click at [207, 430] on img at bounding box center [211, 430] width 38 height 38
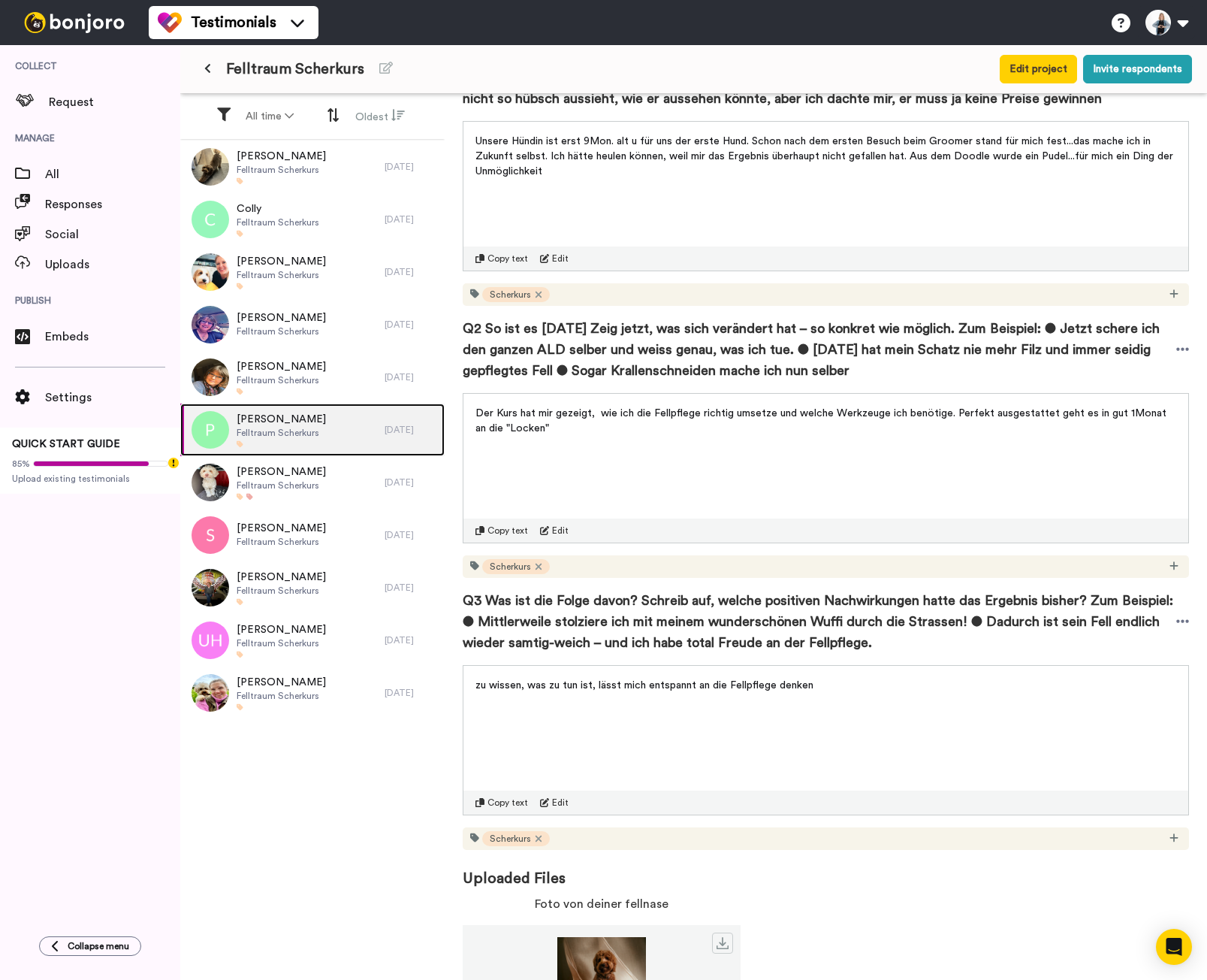
scroll to position [374, 0]
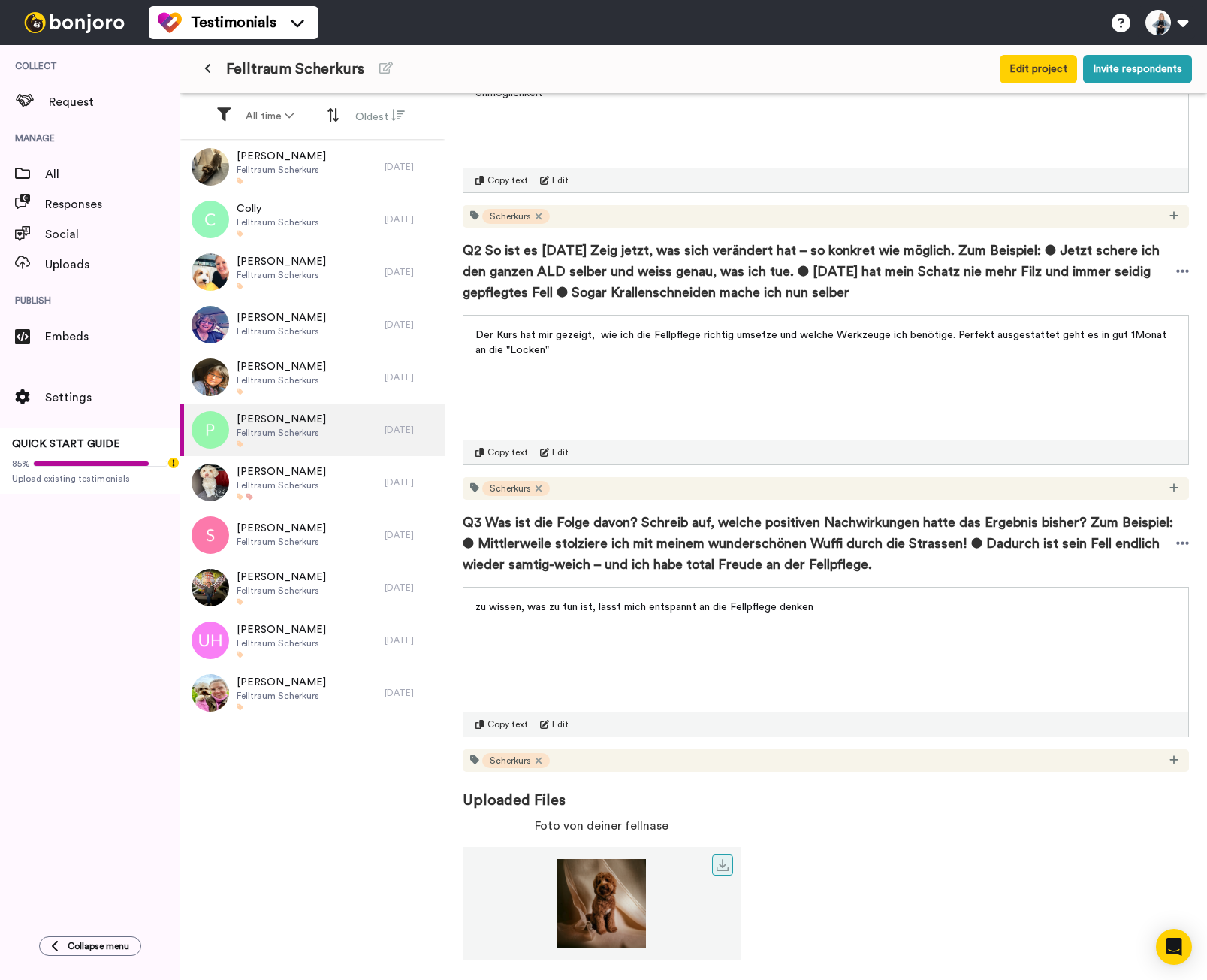
click at [608, 915] on img at bounding box center [602, 903] width 278 height 89
click at [726, 866] on icon at bounding box center [723, 865] width 12 height 12
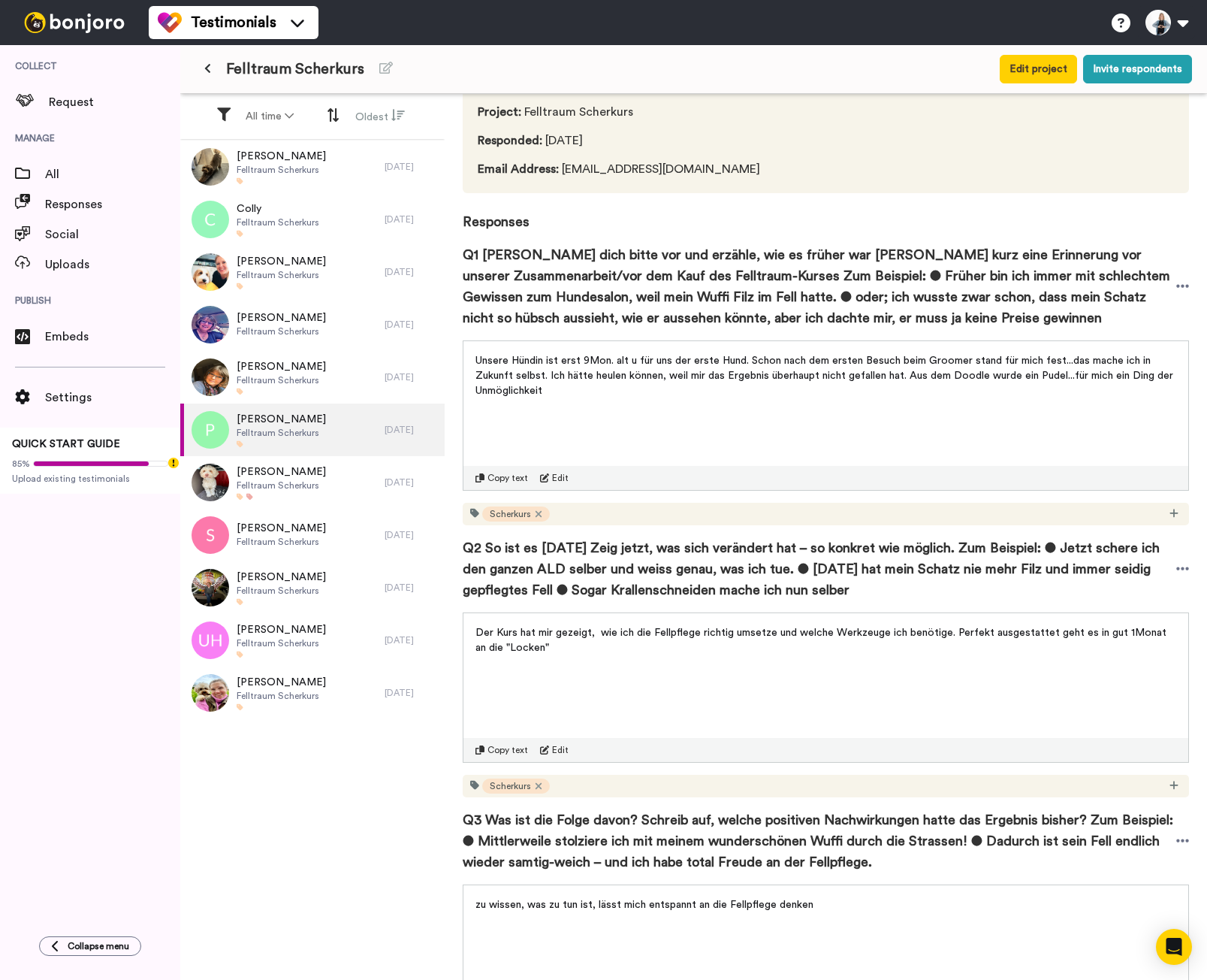
scroll to position [73, 0]
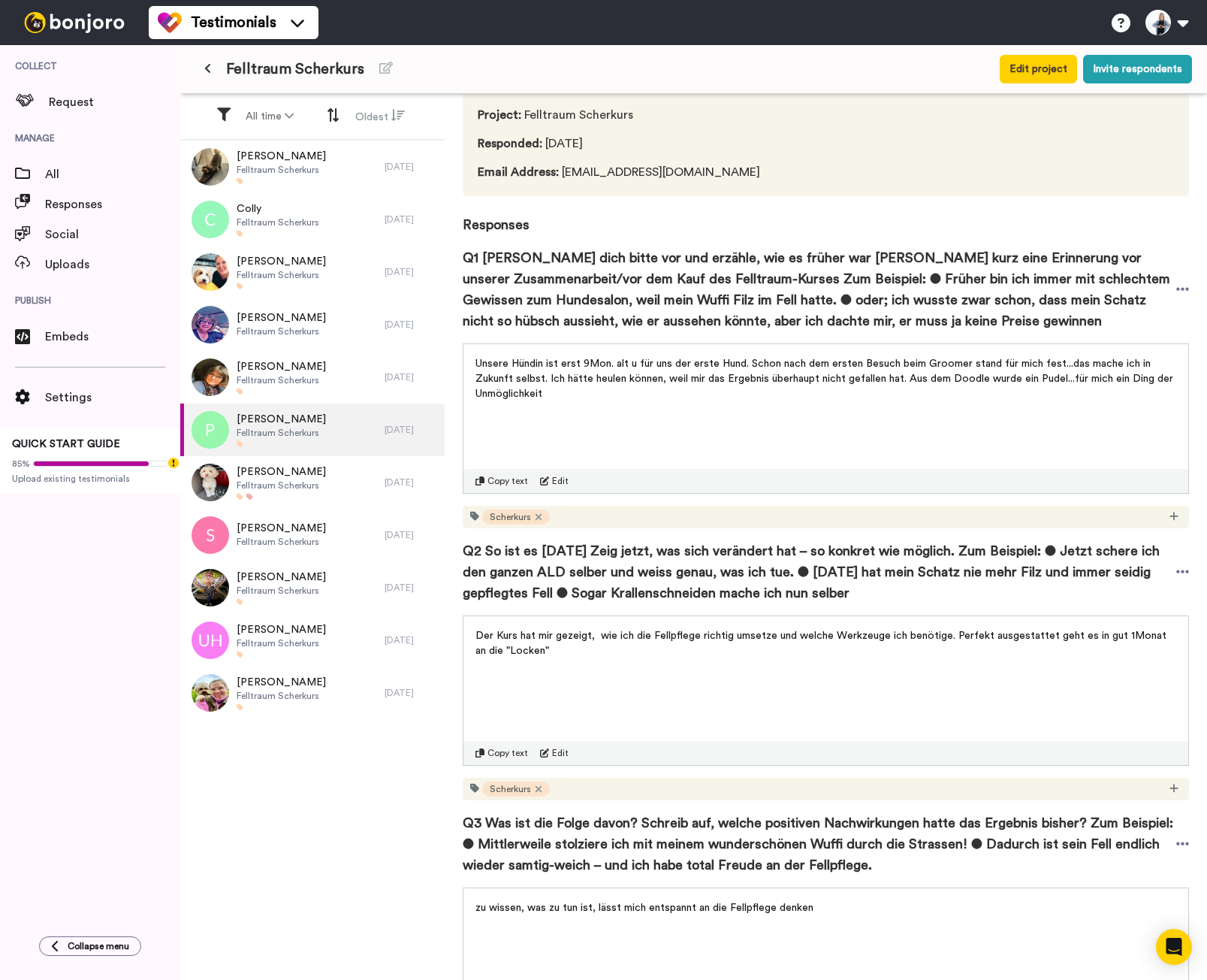
click at [496, 482] on span "Copy text" at bounding box center [508, 481] width 41 height 12
click at [503, 750] on span "Copy text" at bounding box center [508, 753] width 41 height 12
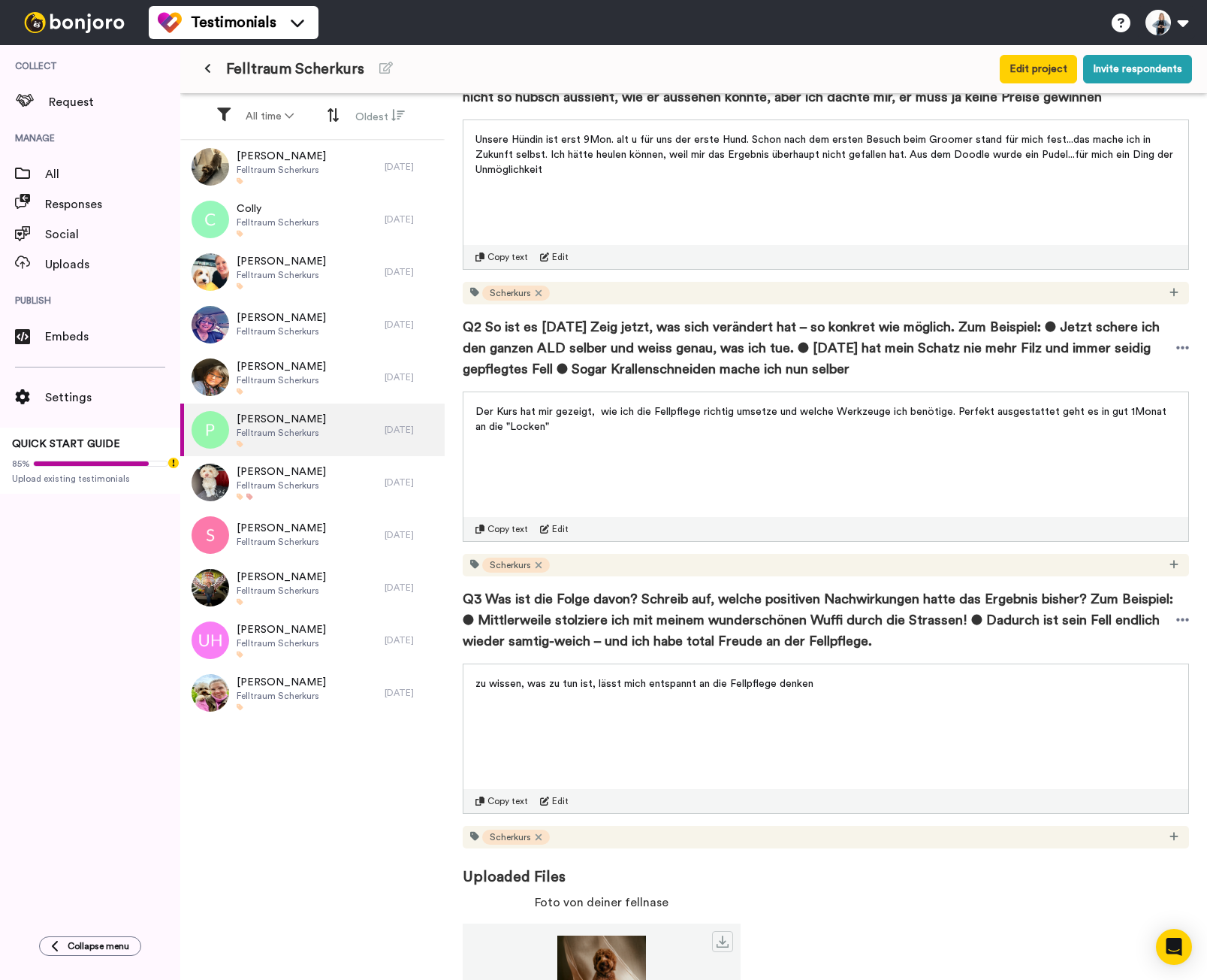
scroll to position [298, 0]
click at [492, 794] on span "Copy text" at bounding box center [508, 800] width 41 height 12
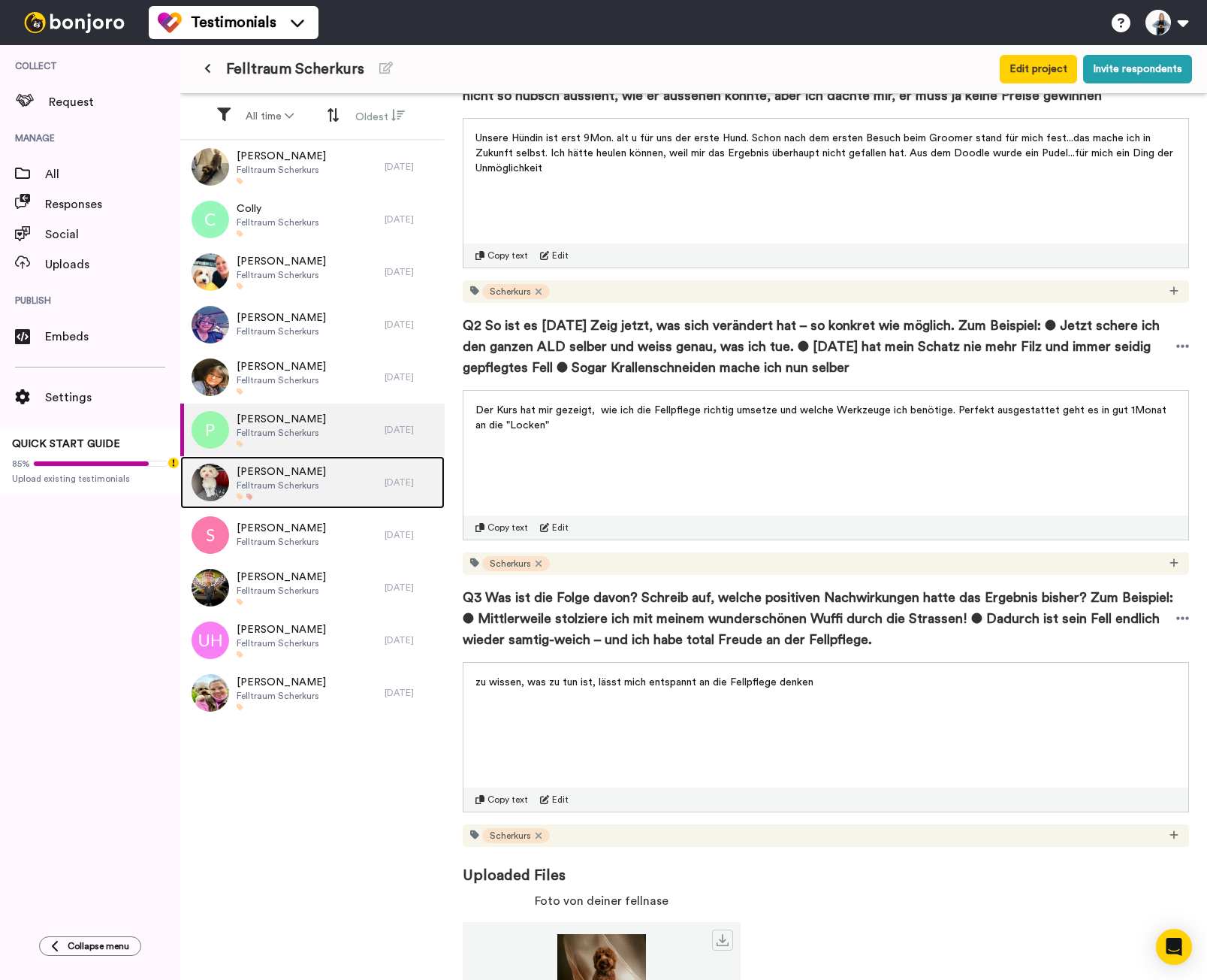
click at [254, 489] on span "Felltraum Scherkurs" at bounding box center [281, 485] width 90 height 12
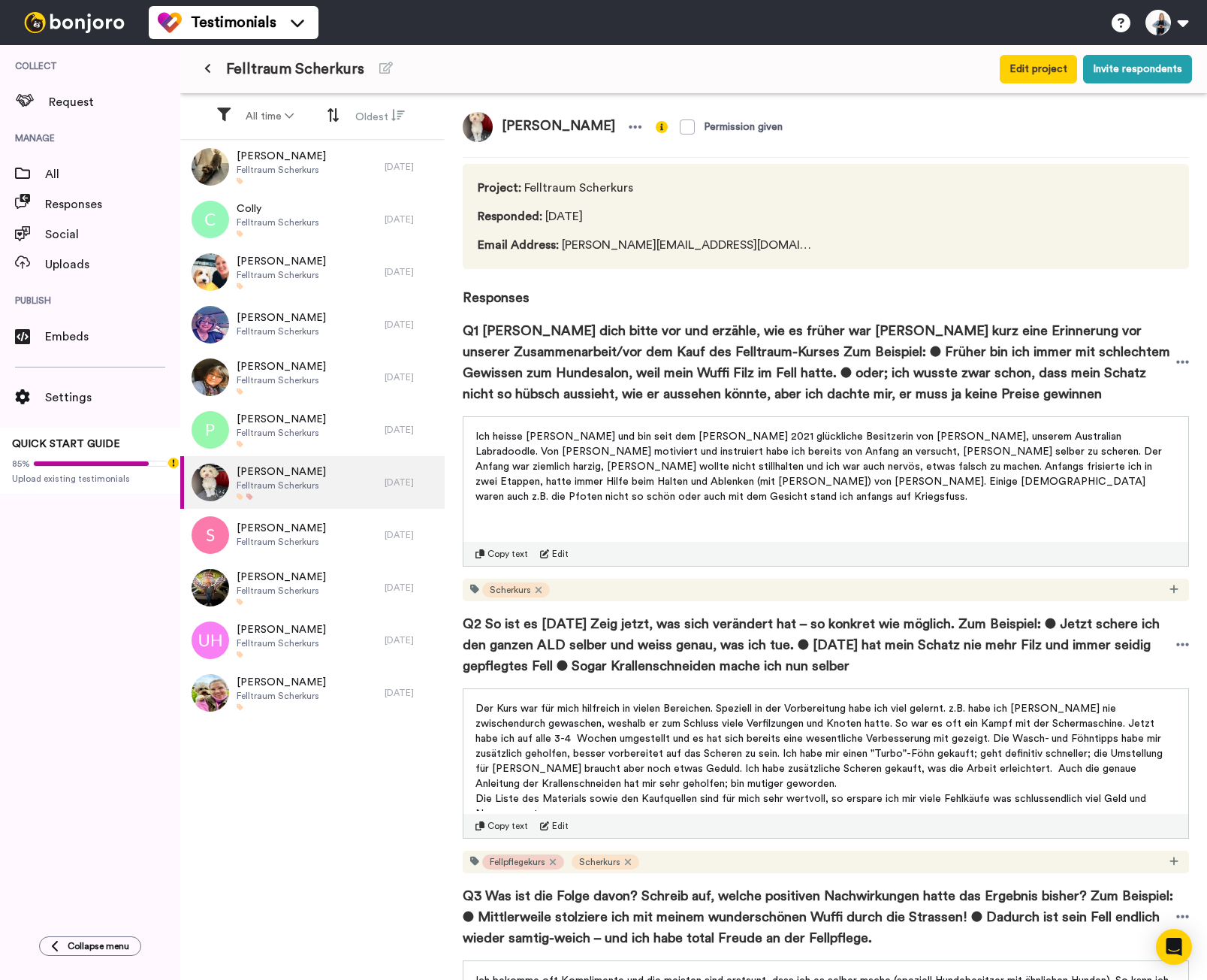
click at [496, 552] on span "Copy text" at bounding box center [508, 553] width 41 height 12
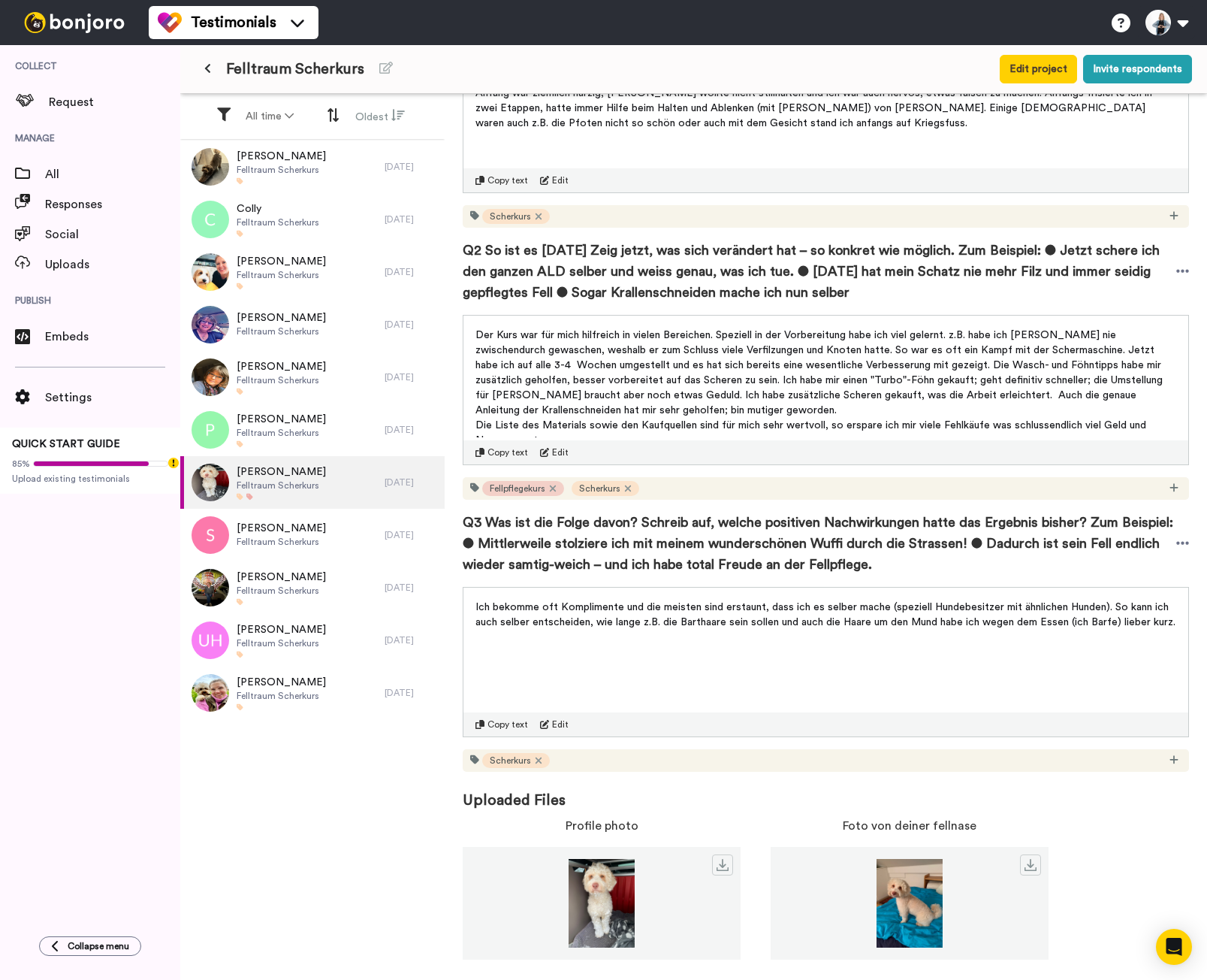
click at [507, 451] on span "Copy text" at bounding box center [508, 452] width 41 height 12
click at [497, 724] on span "Copy text" at bounding box center [508, 724] width 41 height 12
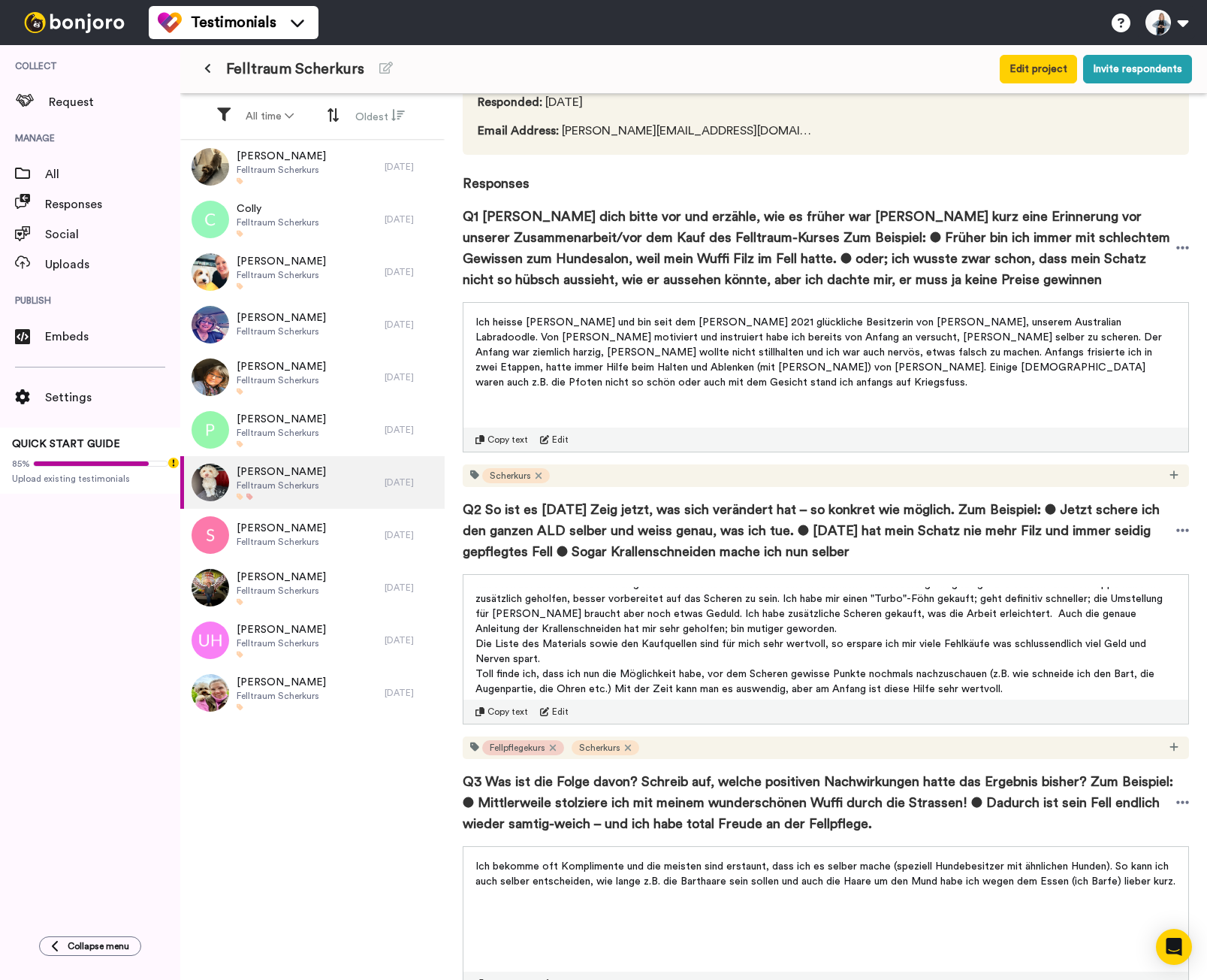
scroll to position [374, 0]
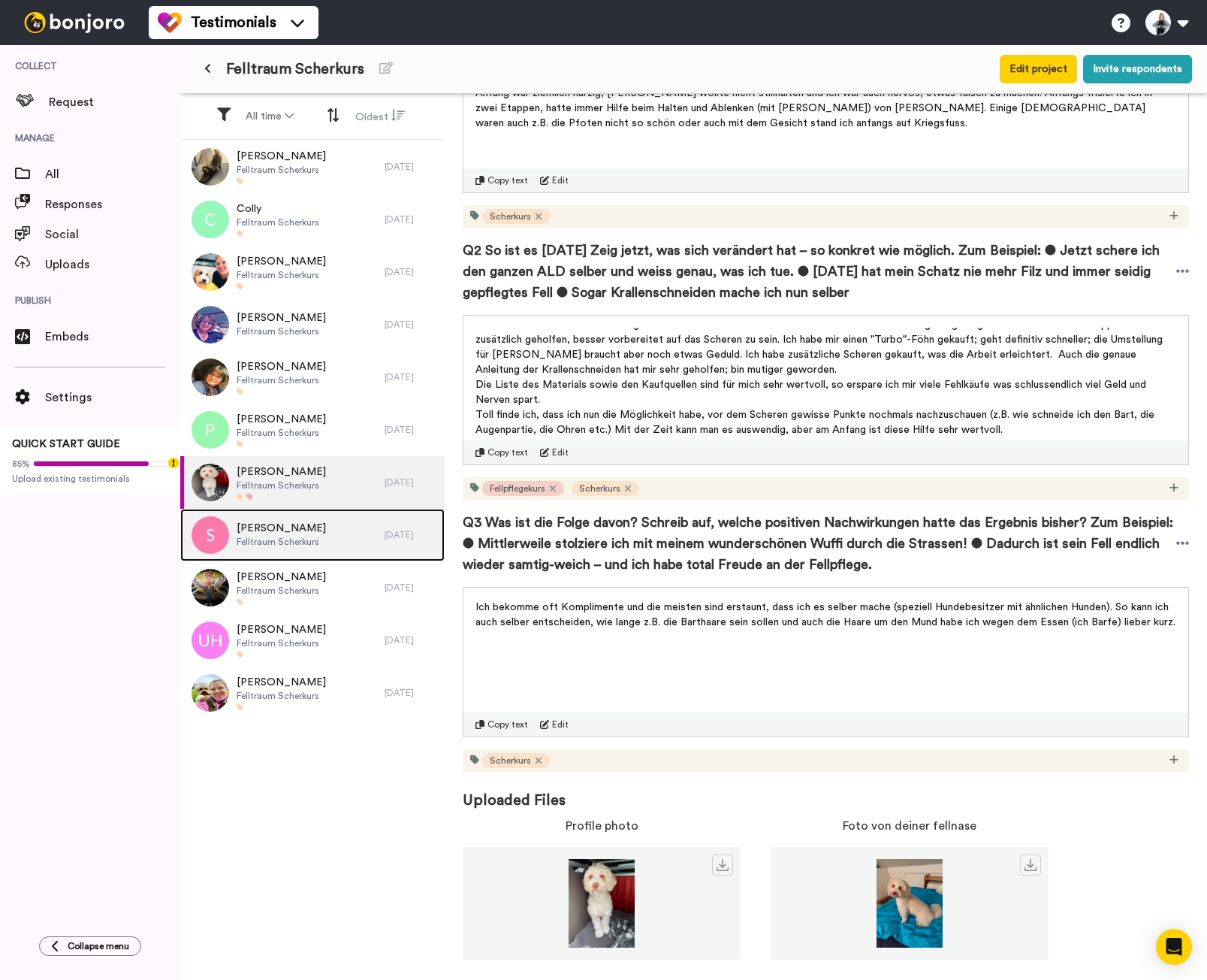
click at [260, 534] on span "Sandra" at bounding box center [281, 528] width 90 height 15
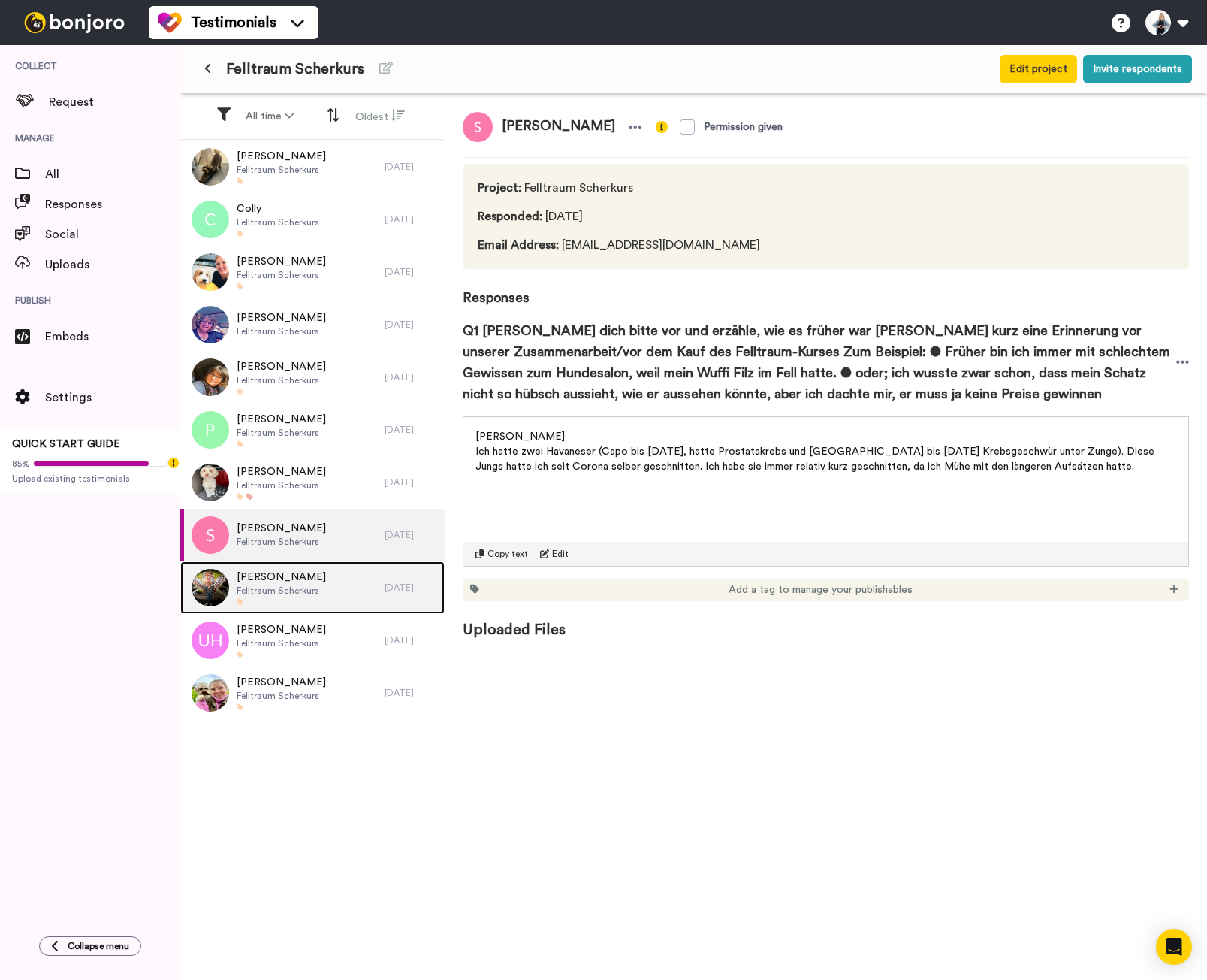
click at [248, 576] on span "Silke Schröter" at bounding box center [281, 577] width 90 height 15
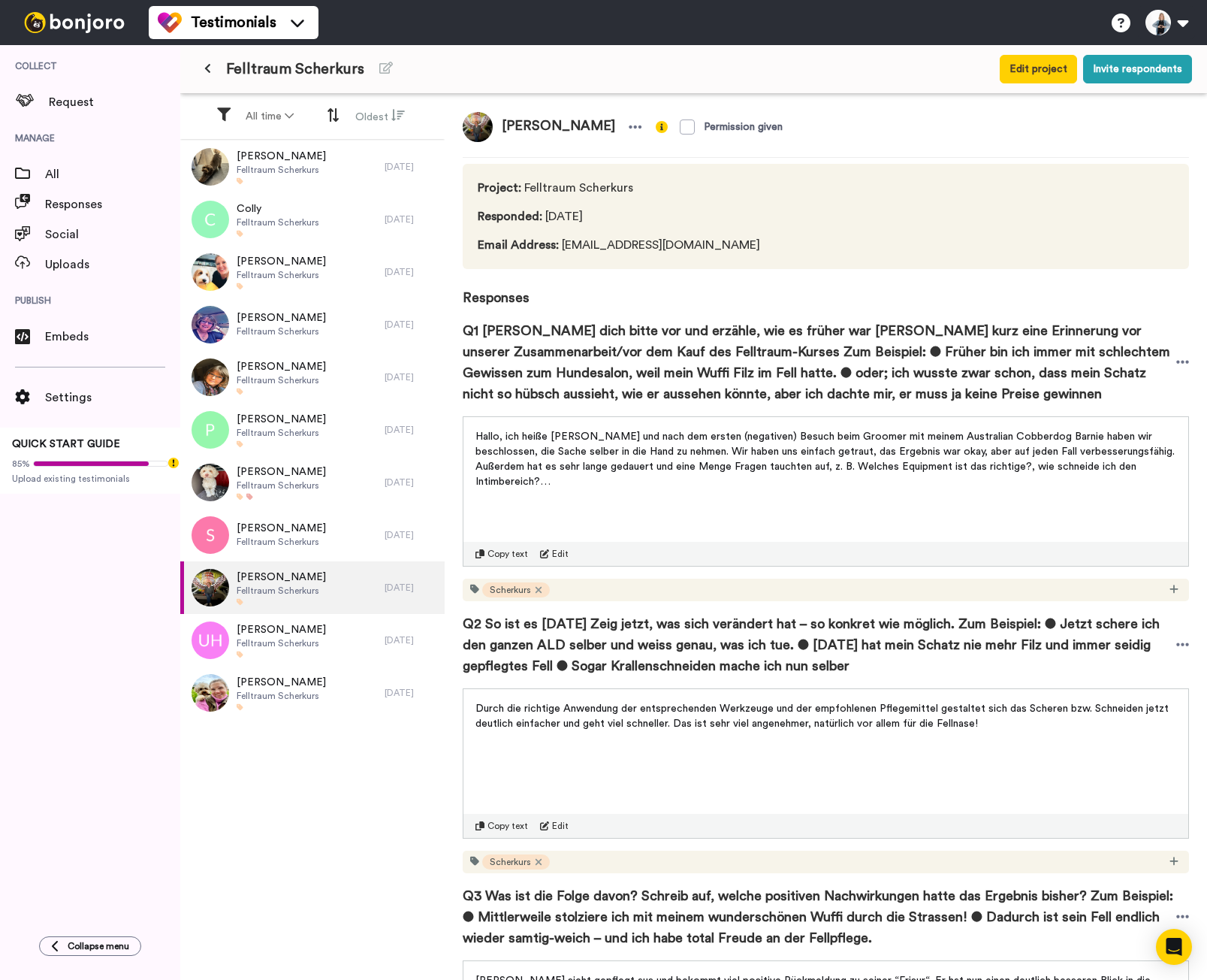
click at [490, 554] on span "Copy text" at bounding box center [508, 553] width 41 height 12
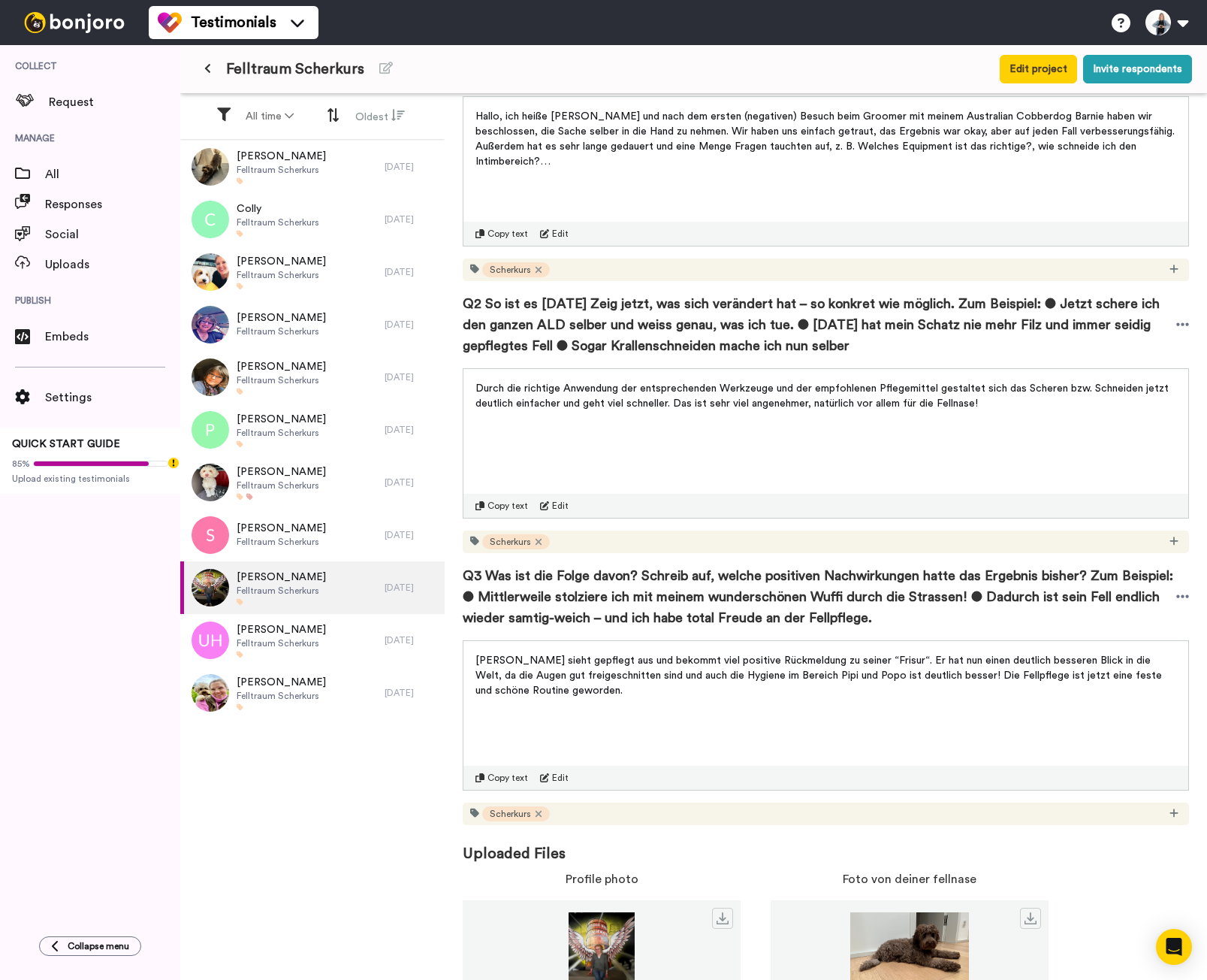
scroll to position [374, 0]
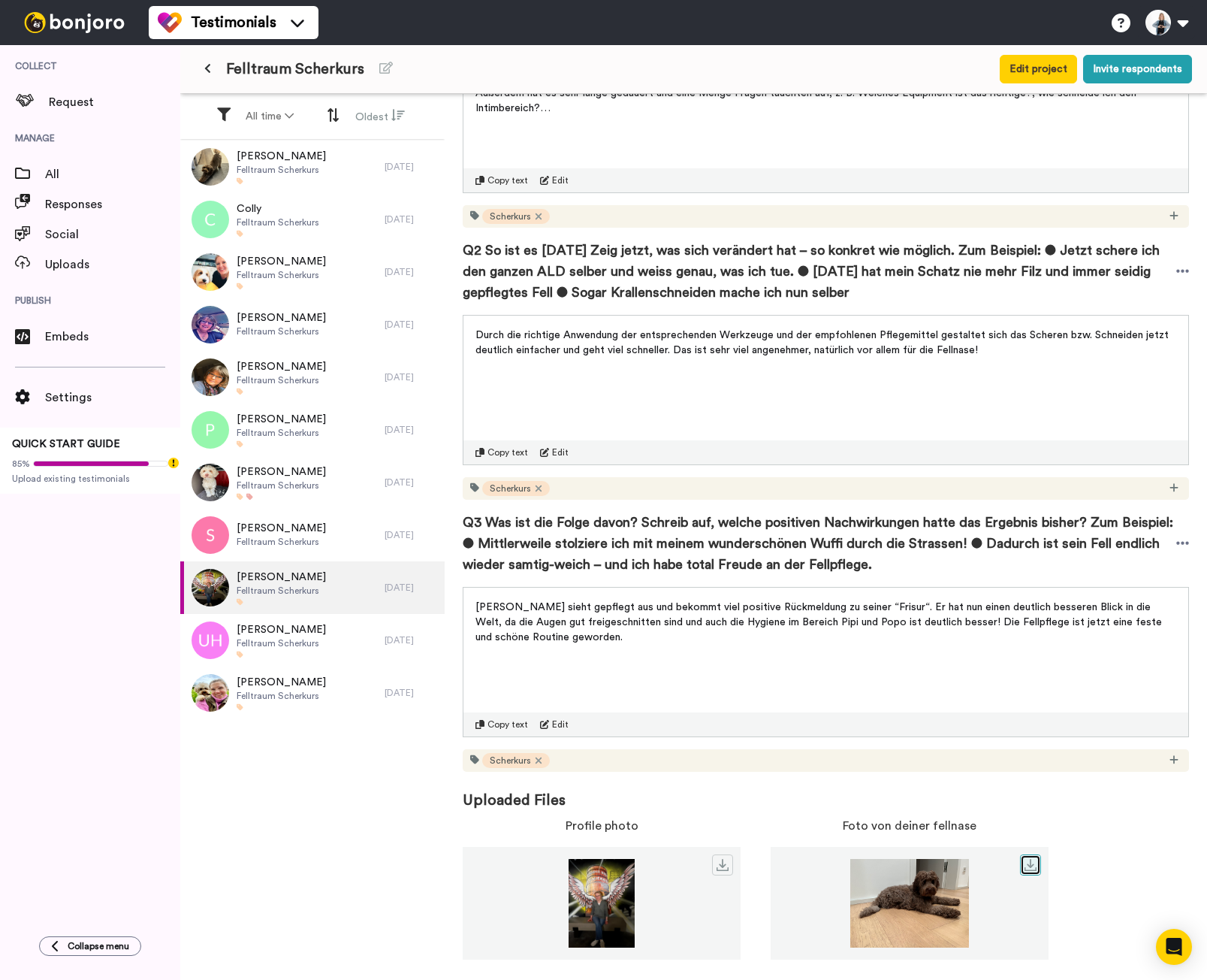
click at [1033, 863] on icon at bounding box center [1031, 865] width 12 height 12
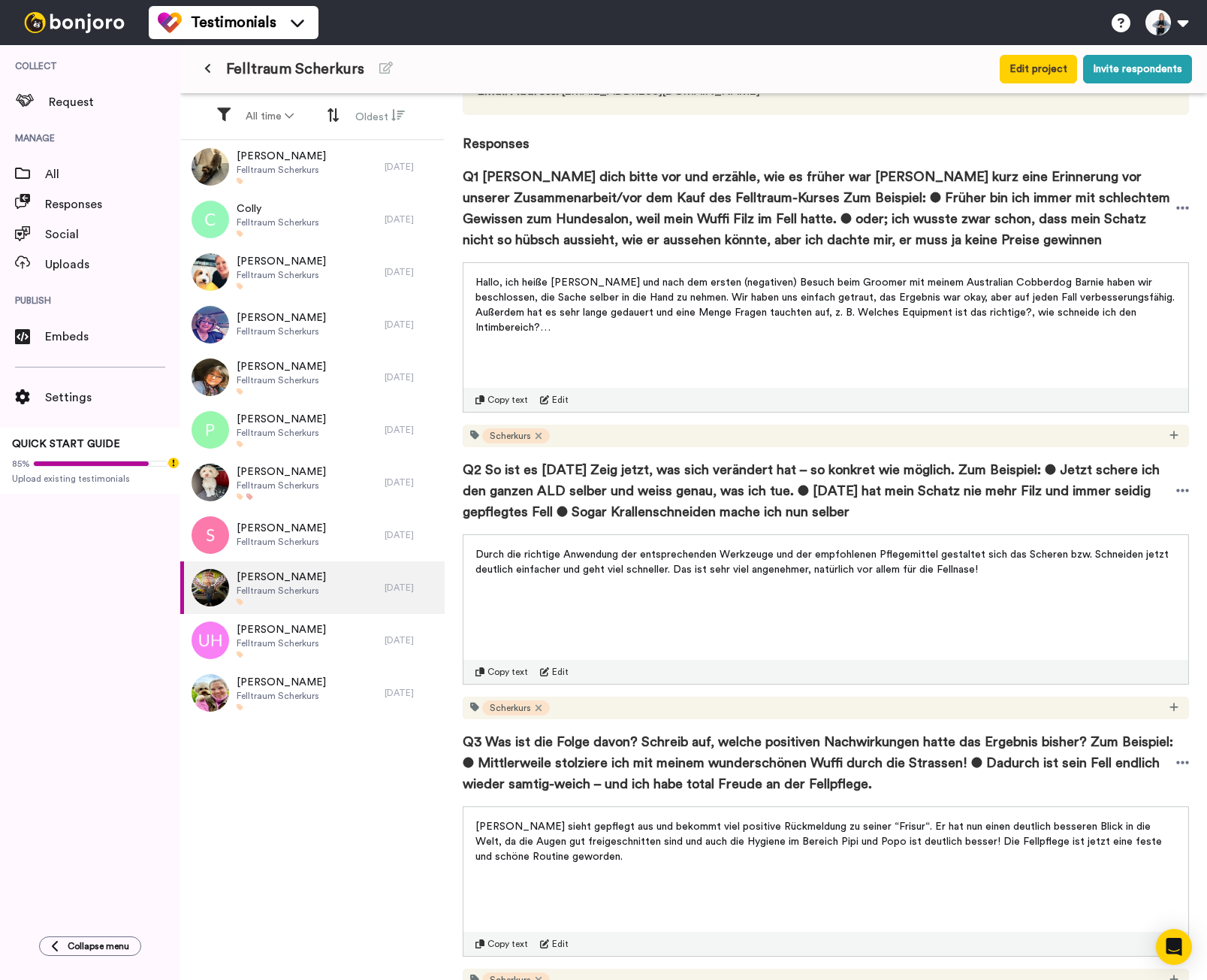
scroll to position [73, 0]
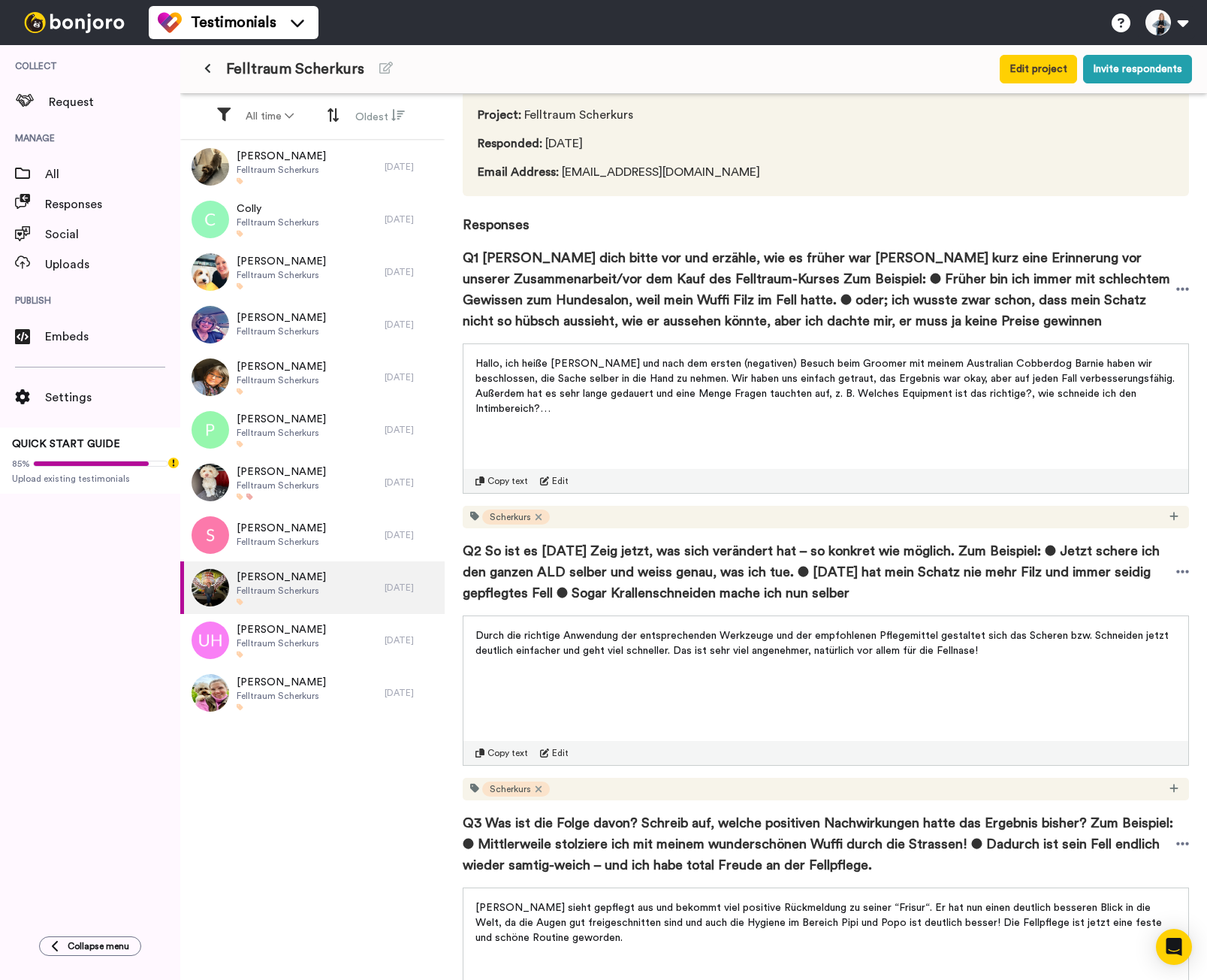
drag, startPoint x: 511, startPoint y: 473, endPoint x: 510, endPoint y: 481, distance: 8.1
click at [511, 473] on div "Copy text Edit" at bounding box center [826, 481] width 725 height 24
click at [509, 483] on span "Copy text" at bounding box center [508, 481] width 41 height 12
click at [496, 753] on span "Copy text" at bounding box center [508, 753] width 41 height 12
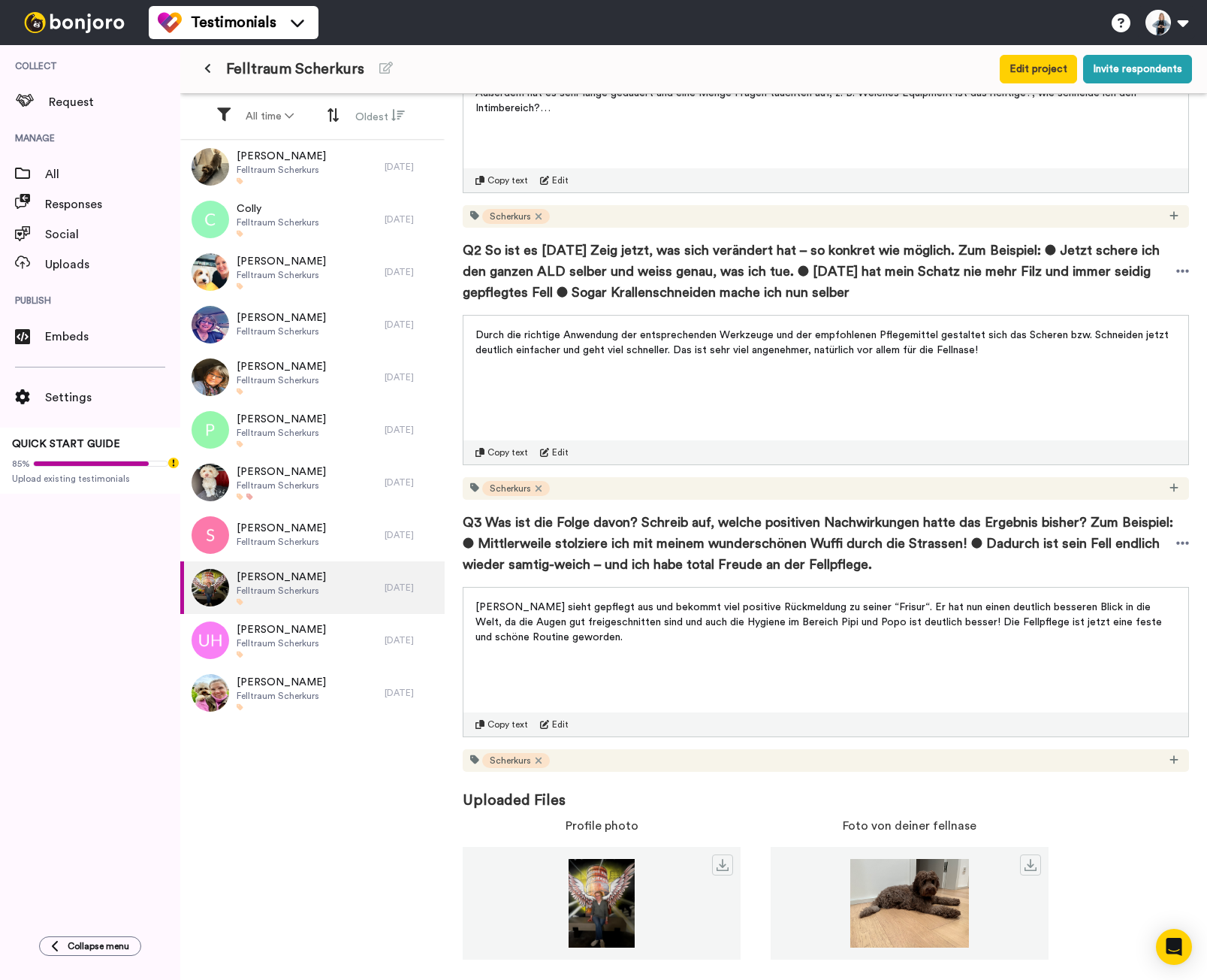
click at [515, 724] on span "Copy text" at bounding box center [508, 724] width 41 height 12
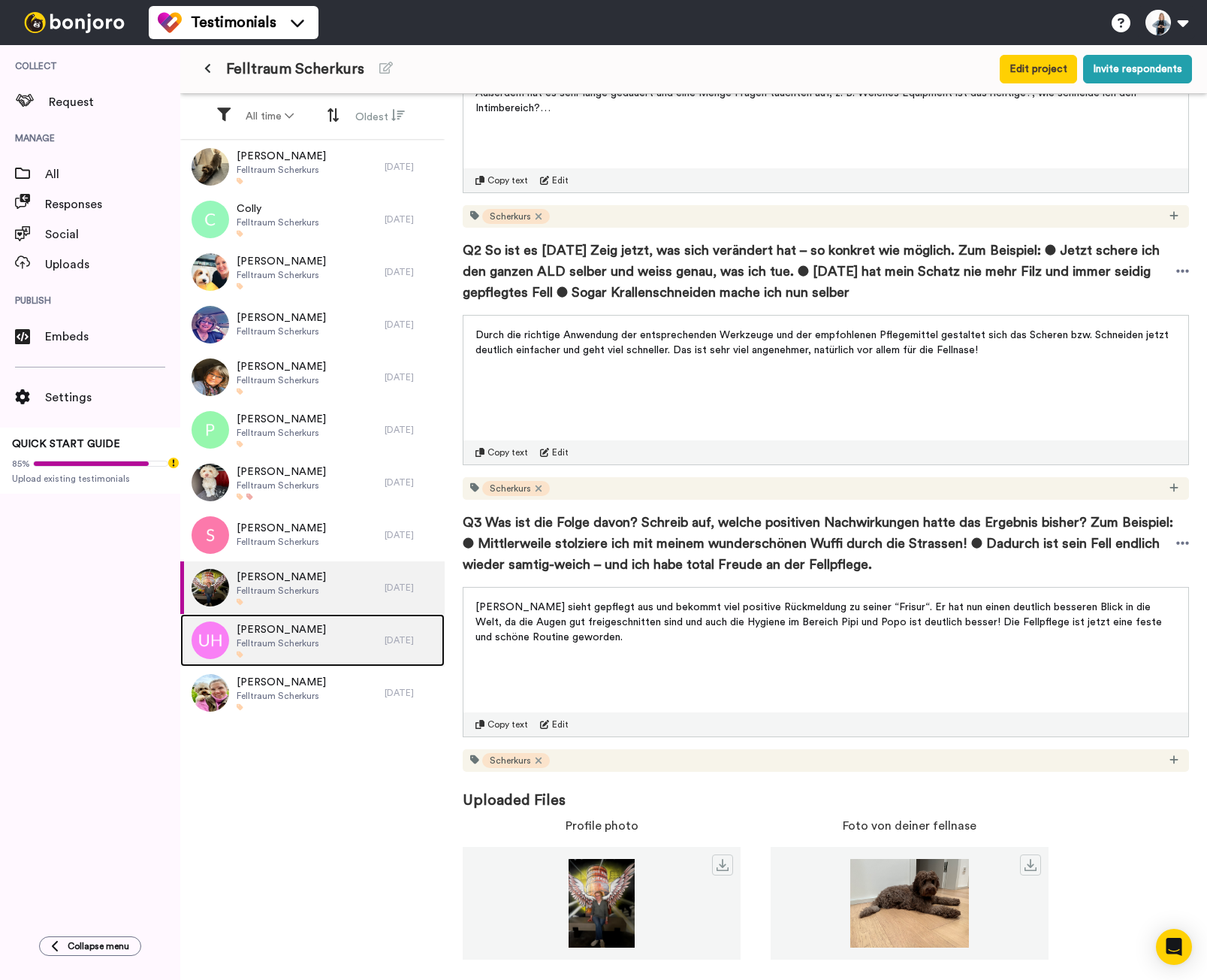
drag, startPoint x: 269, startPoint y: 633, endPoint x: 273, endPoint y: 624, distance: 9.8
click at [269, 633] on span "Ursula Harwalik" at bounding box center [281, 629] width 90 height 15
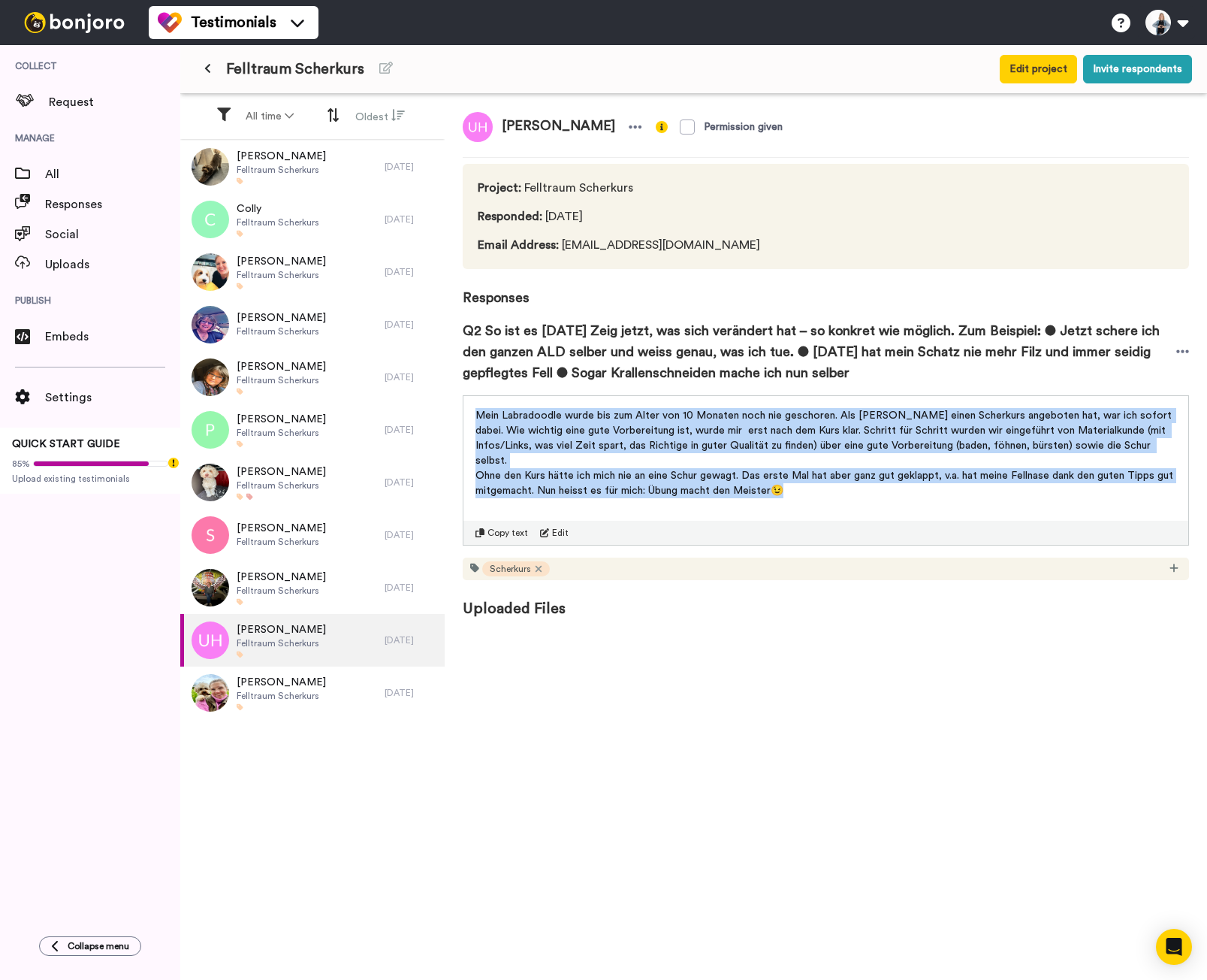
drag, startPoint x: 828, startPoint y: 477, endPoint x: 467, endPoint y: 420, distance: 365.5
click at [467, 420] on div "Mein Labradoodle wurde bis zum Alter von 10 Monaten noch nie geschoren. Als Sab…" at bounding box center [826, 456] width 725 height 120
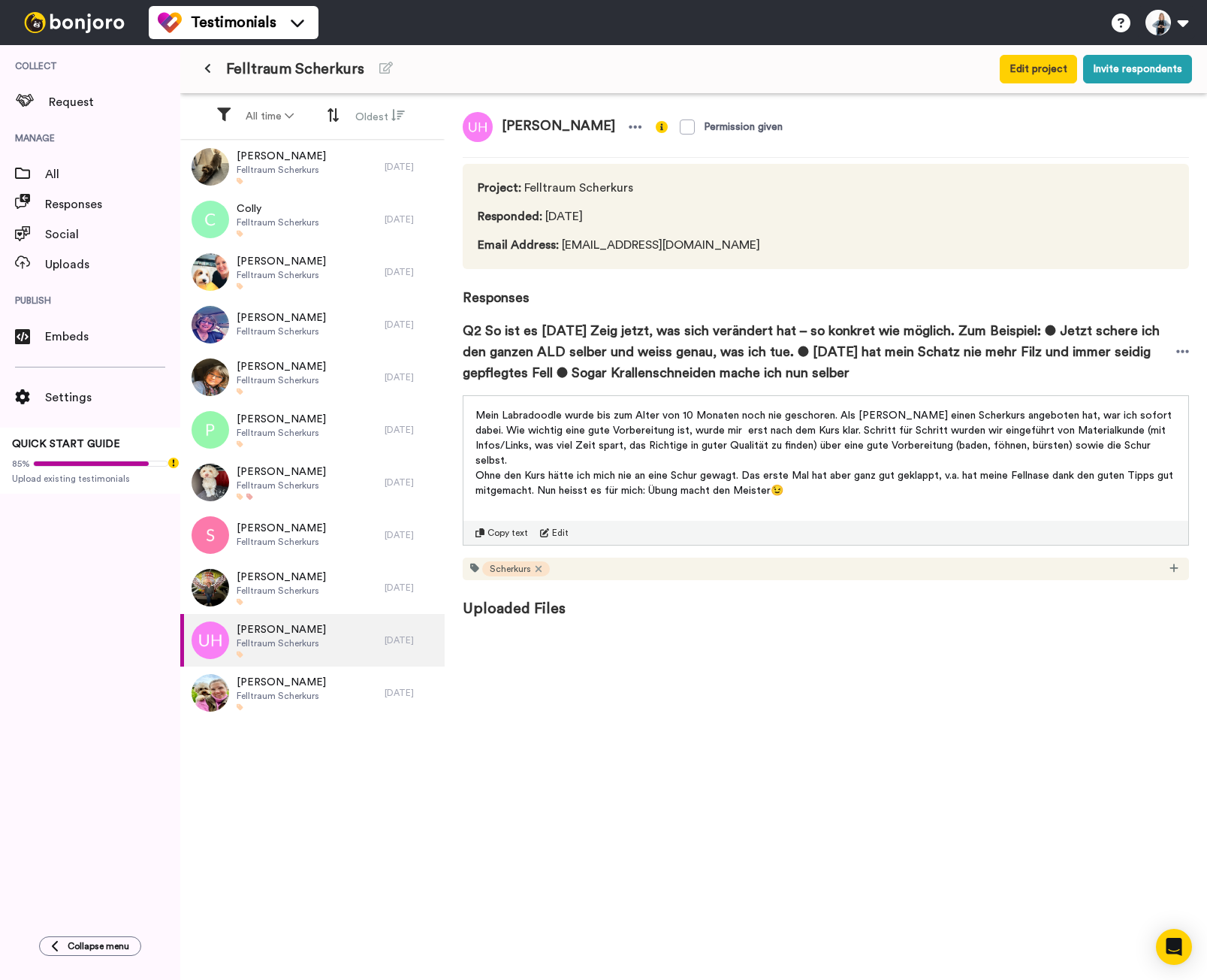
click at [503, 527] on span "Copy text" at bounding box center [508, 533] width 41 height 12
click at [270, 684] on span "Monika Bopp" at bounding box center [281, 681] width 90 height 15
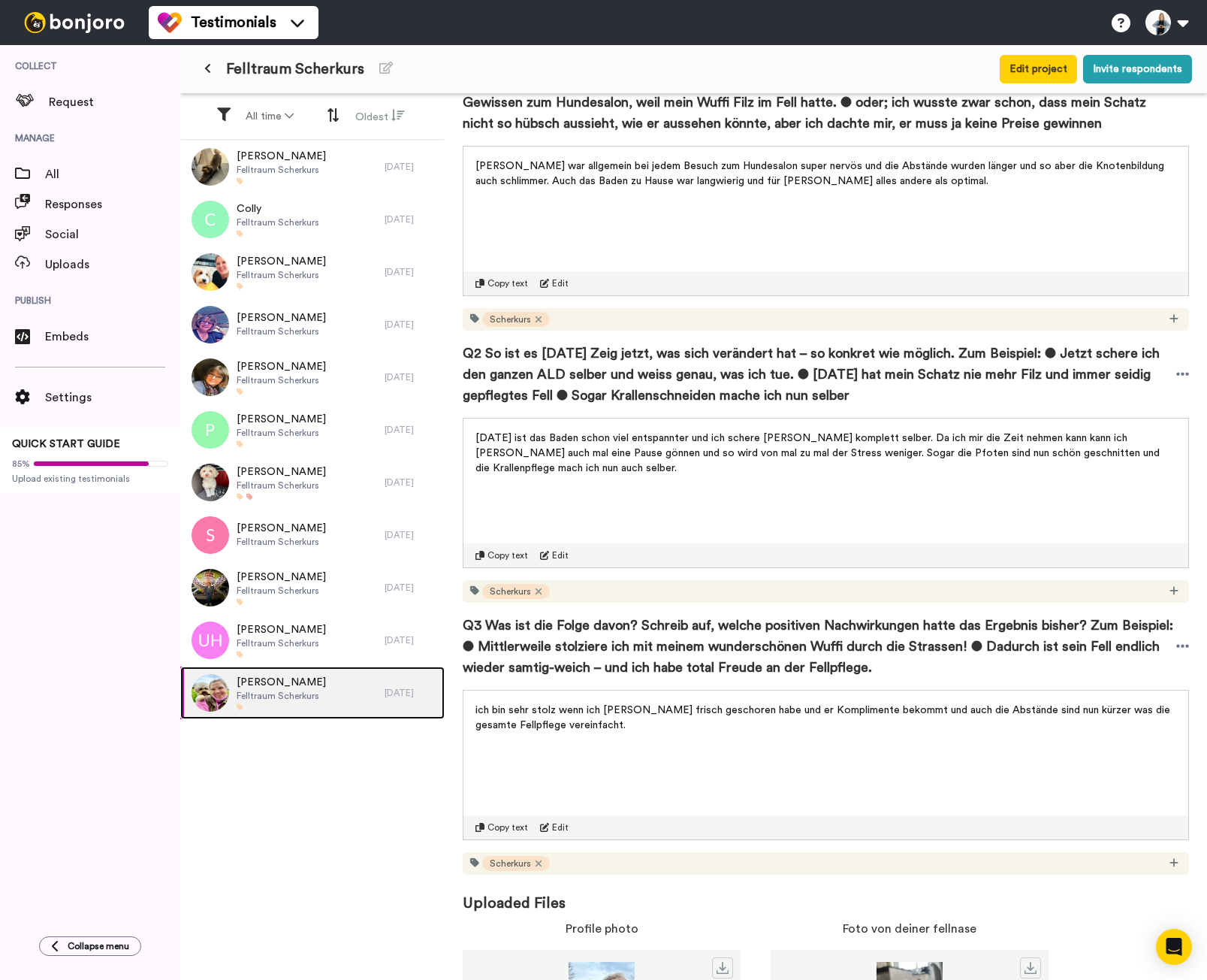
scroll to position [374, 0]
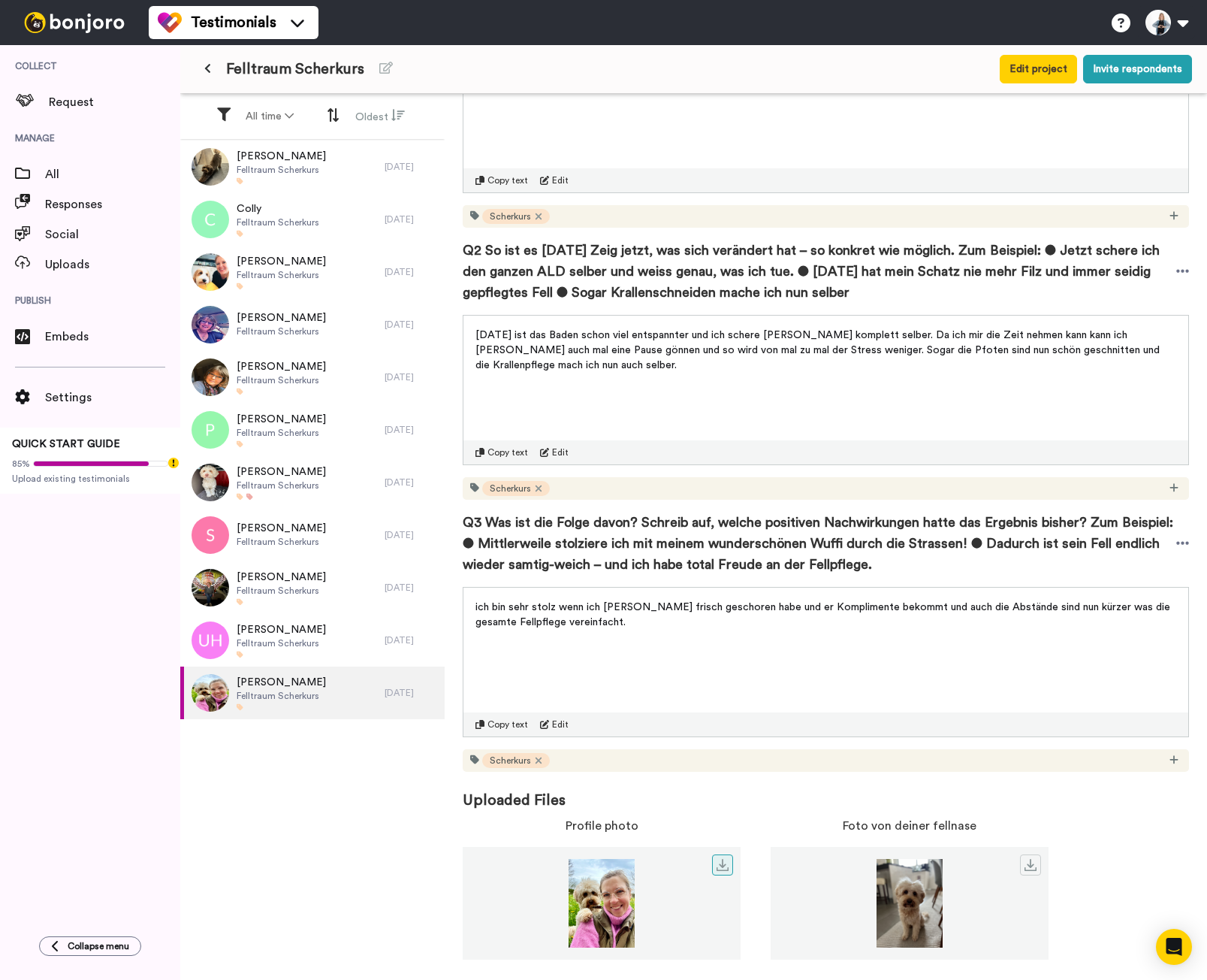
click at [605, 922] on img at bounding box center [602, 903] width 278 height 89
click at [732, 866] on link at bounding box center [723, 864] width 21 height 21
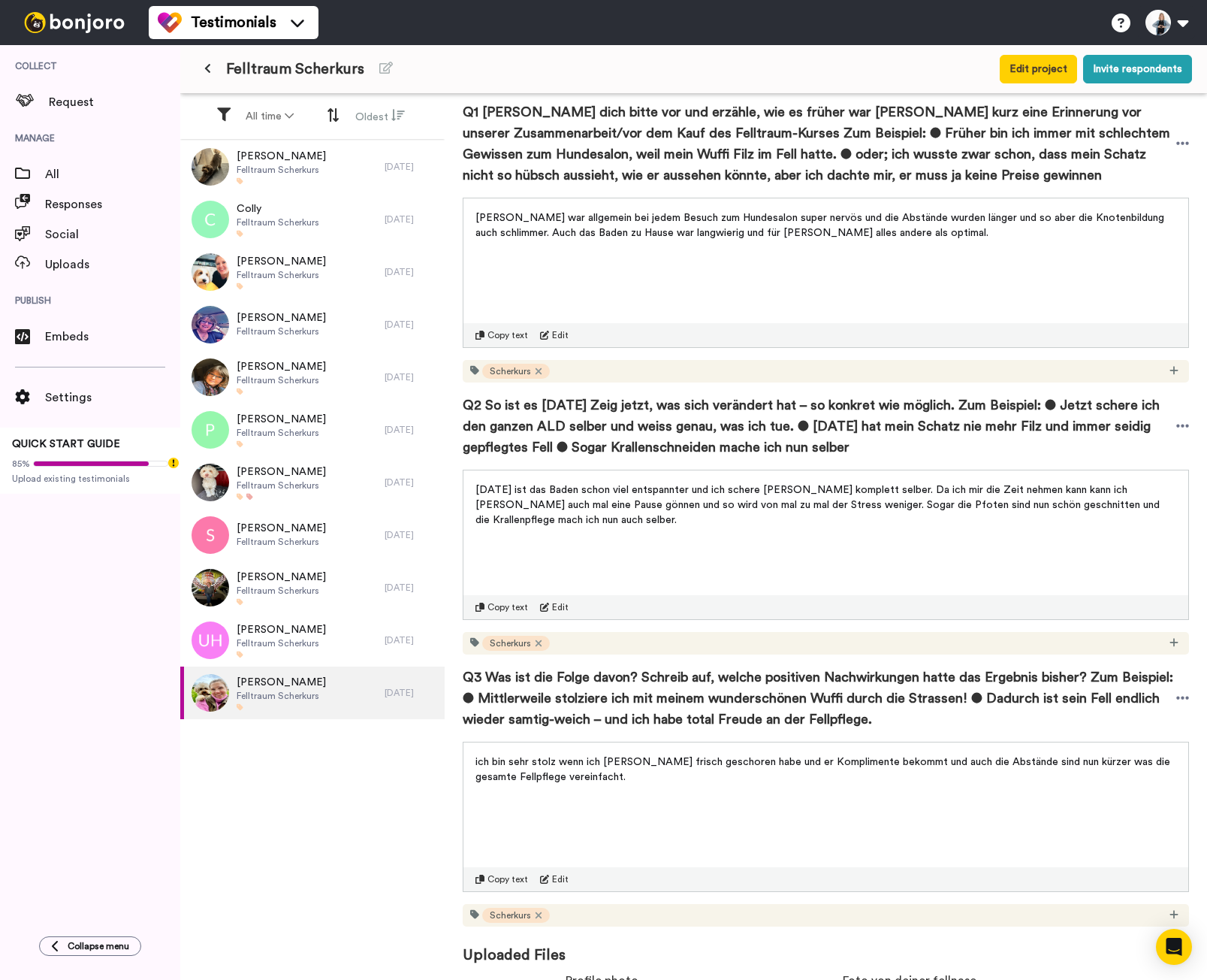
scroll to position [0, 0]
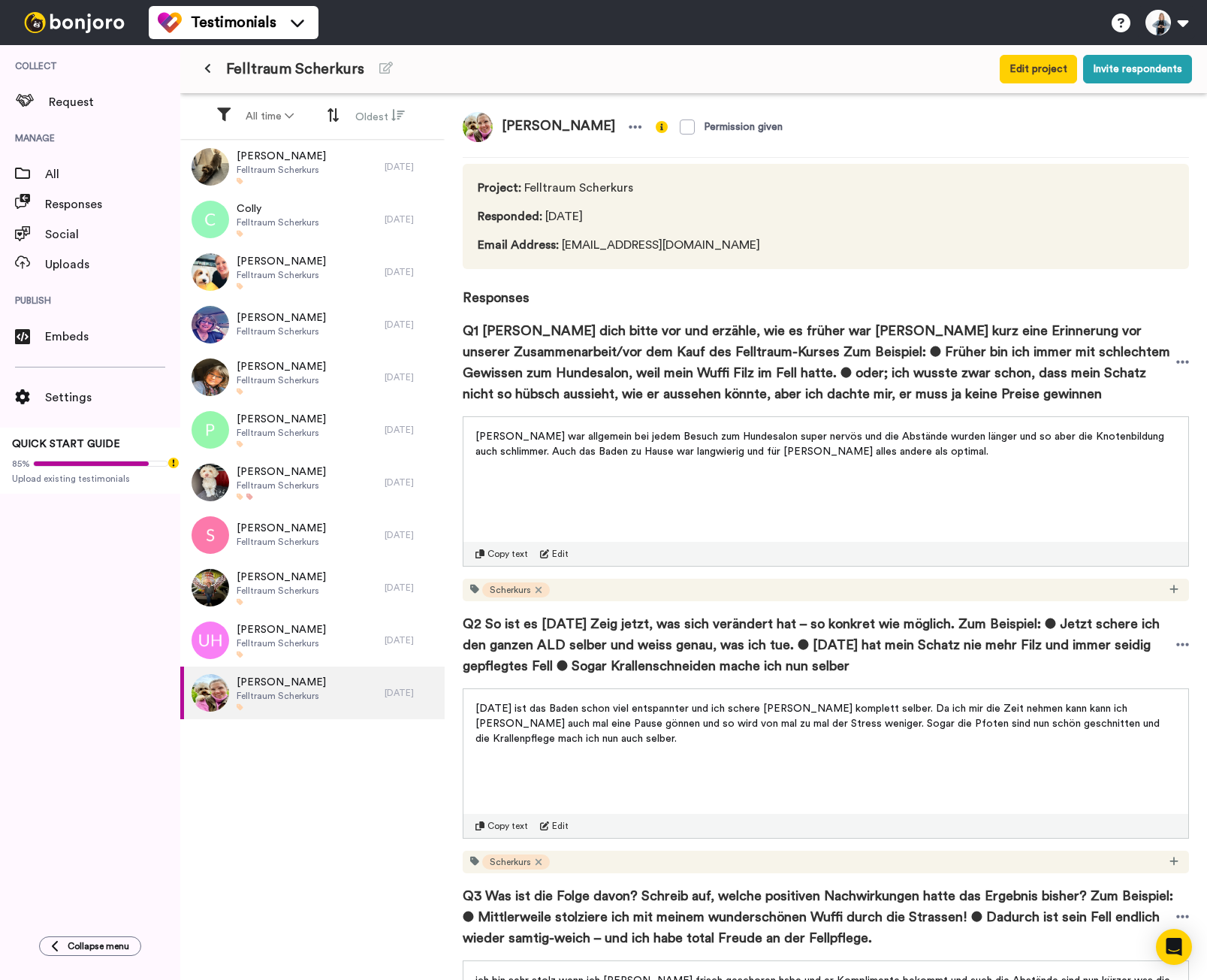
click at [505, 554] on span "Copy text" at bounding box center [508, 553] width 41 height 12
click at [516, 812] on div "heute ist das Baden schon viel entspannter und ich schere Bailey komplett selbe…" at bounding box center [826, 763] width 727 height 150
click at [513, 827] on span "Copy text" at bounding box center [508, 825] width 41 height 12
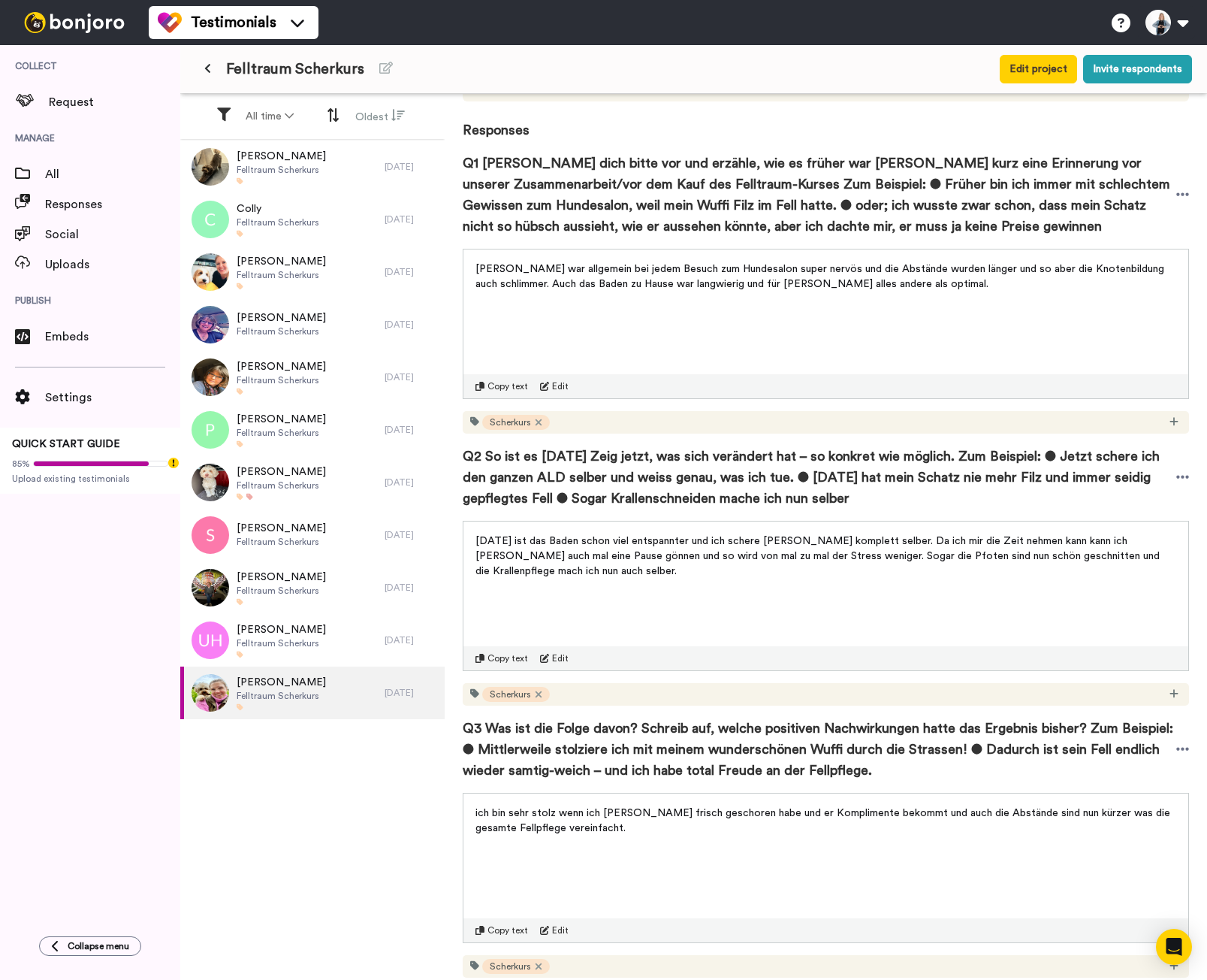
scroll to position [300, 0]
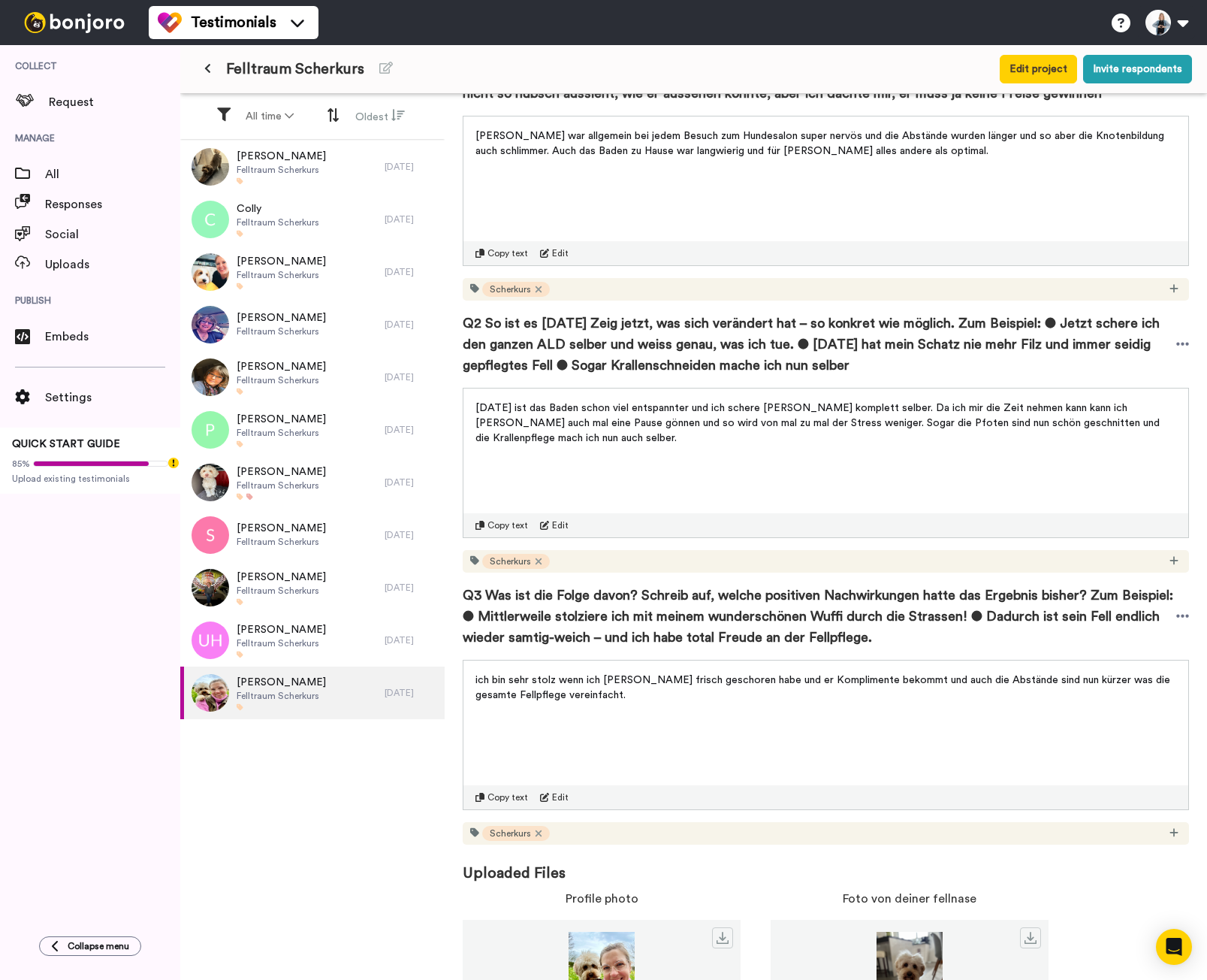
click at [501, 804] on div "Copy text Edit" at bounding box center [826, 797] width 725 height 24
click at [503, 800] on span "Copy text" at bounding box center [508, 797] width 41 height 12
click at [209, 61] on button at bounding box center [207, 68] width 25 height 27
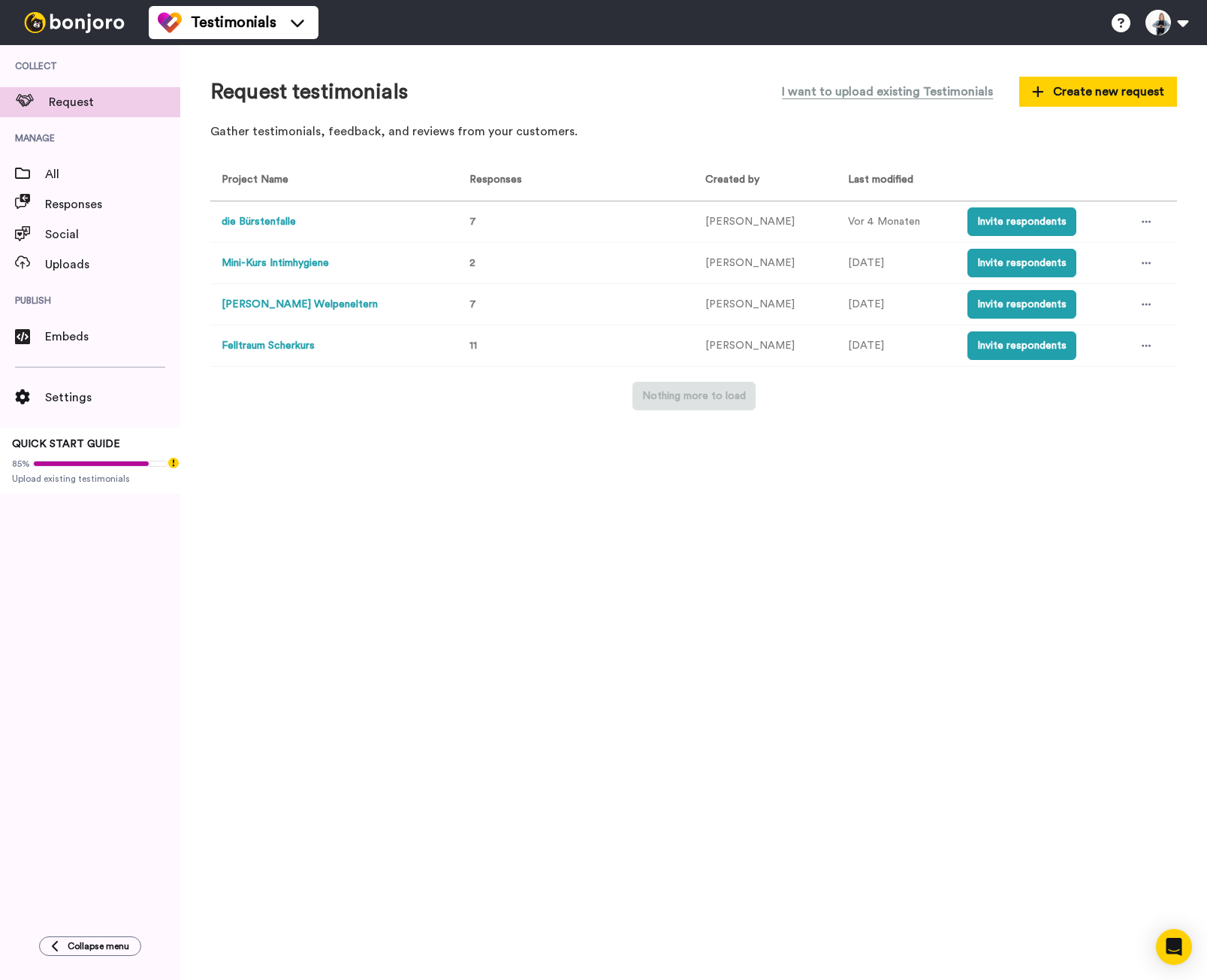
click at [263, 222] on button "die Bürstenfalle" at bounding box center [259, 222] width 74 height 16
